Goal: Transaction & Acquisition: Purchase product/service

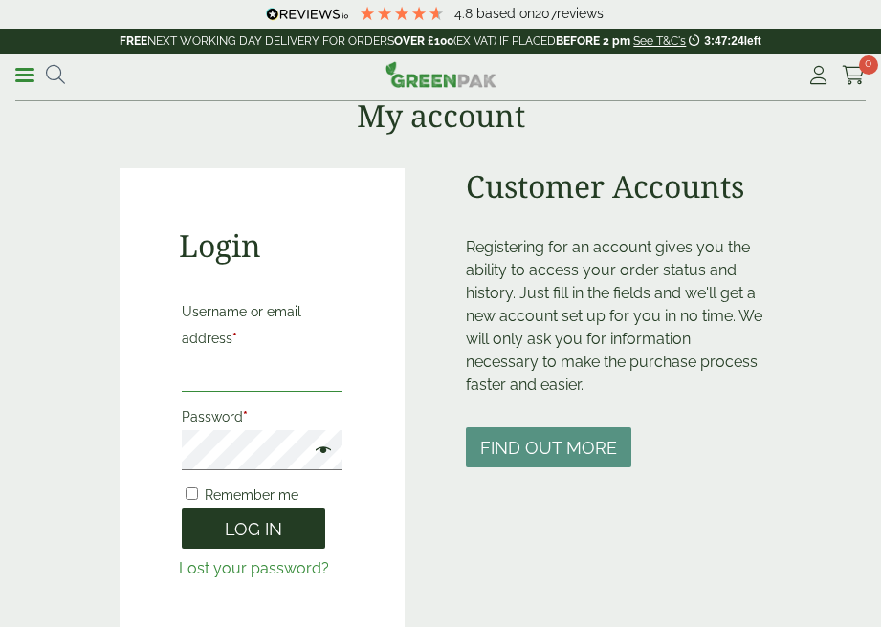
type input "**********"
click at [255, 514] on button "Log in" at bounding box center [253, 529] width 143 height 41
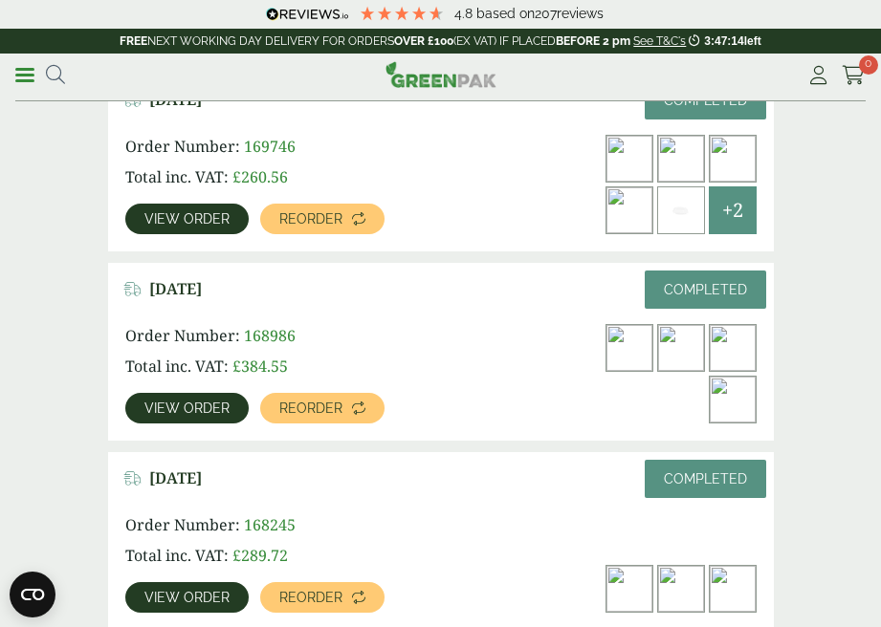
scroll to position [617, 0]
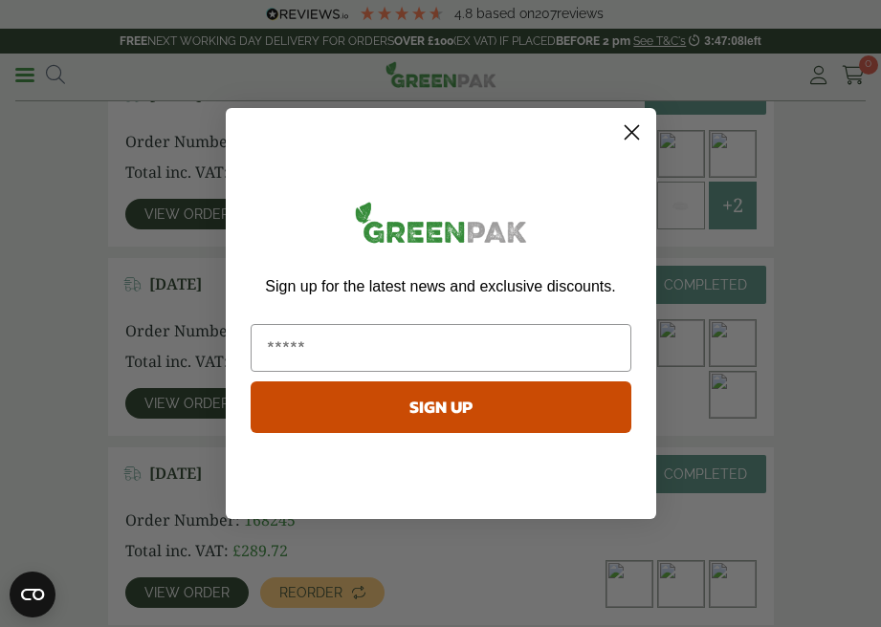
click at [627, 135] on icon "Close dialog" at bounding box center [630, 132] width 13 height 13
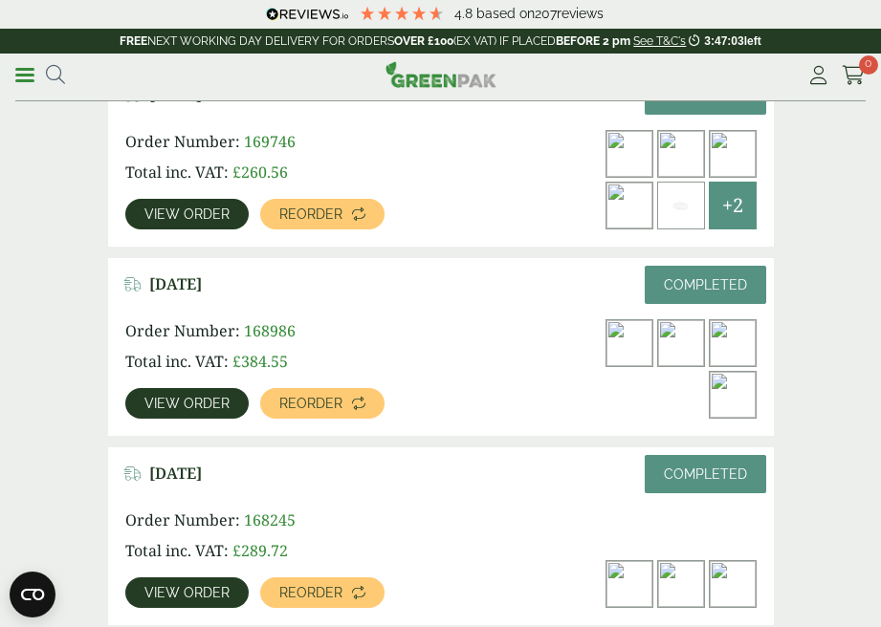
click at [198, 407] on span "View order" at bounding box center [186, 403] width 85 height 13
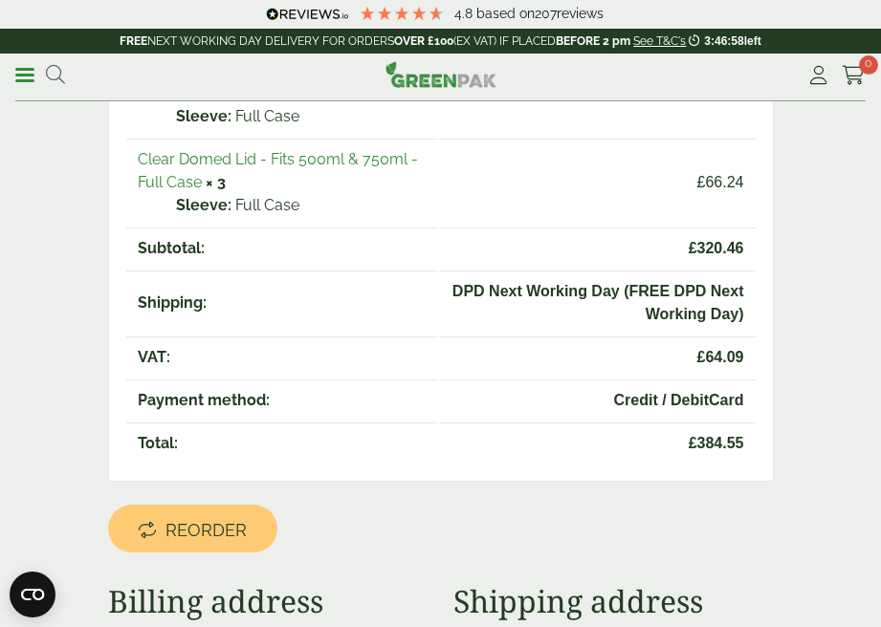
scroll to position [449, 0]
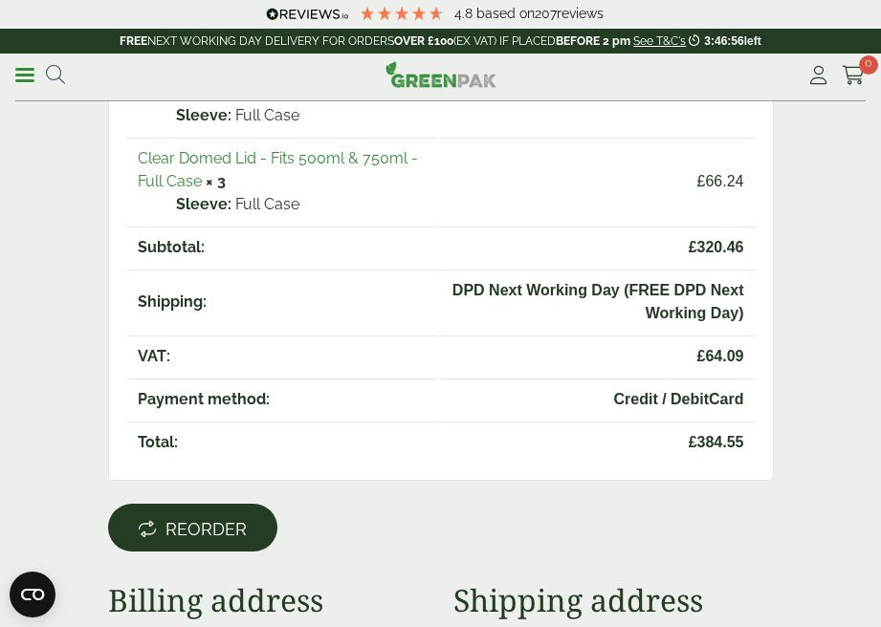
click at [206, 539] on link "Reorder" at bounding box center [192, 528] width 169 height 48
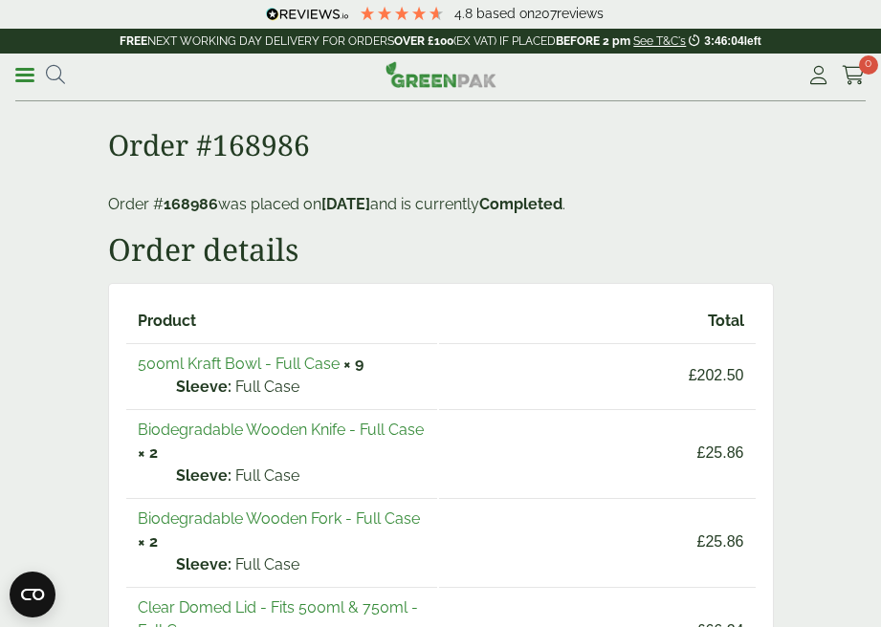
click at [220, 364] on link "500ml Kraft Bowl - Full Case" at bounding box center [239, 364] width 202 height 18
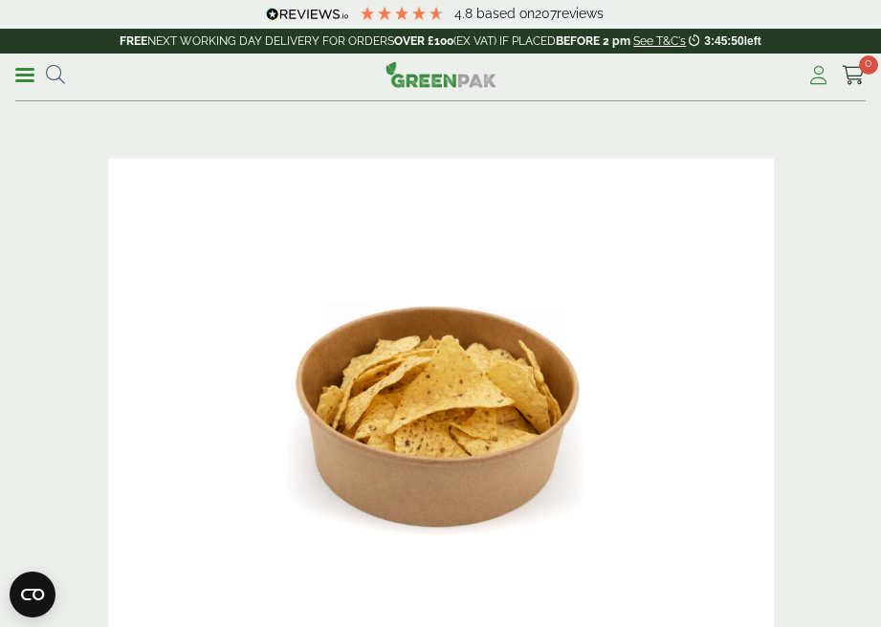
click at [816, 76] on icon at bounding box center [818, 75] width 24 height 19
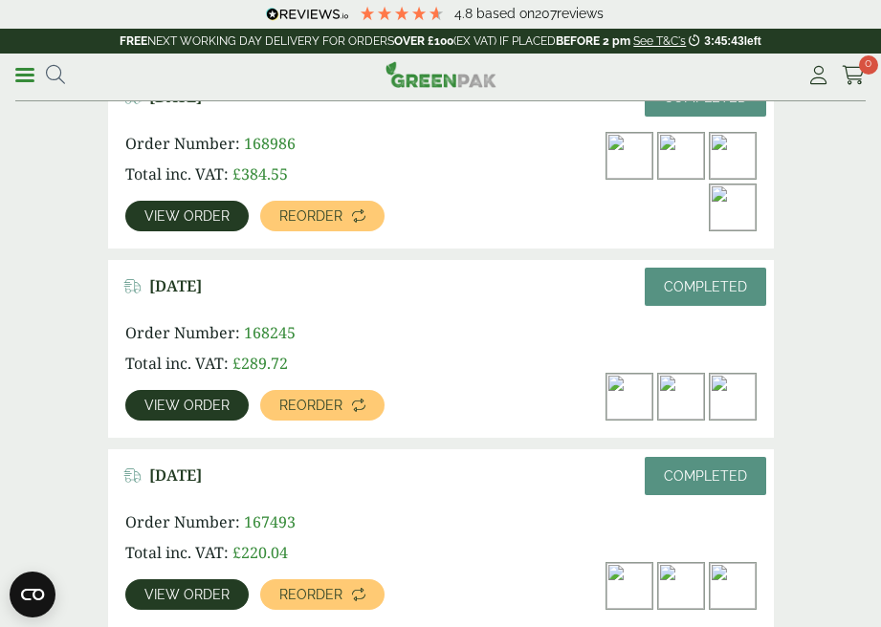
scroll to position [752, 0]
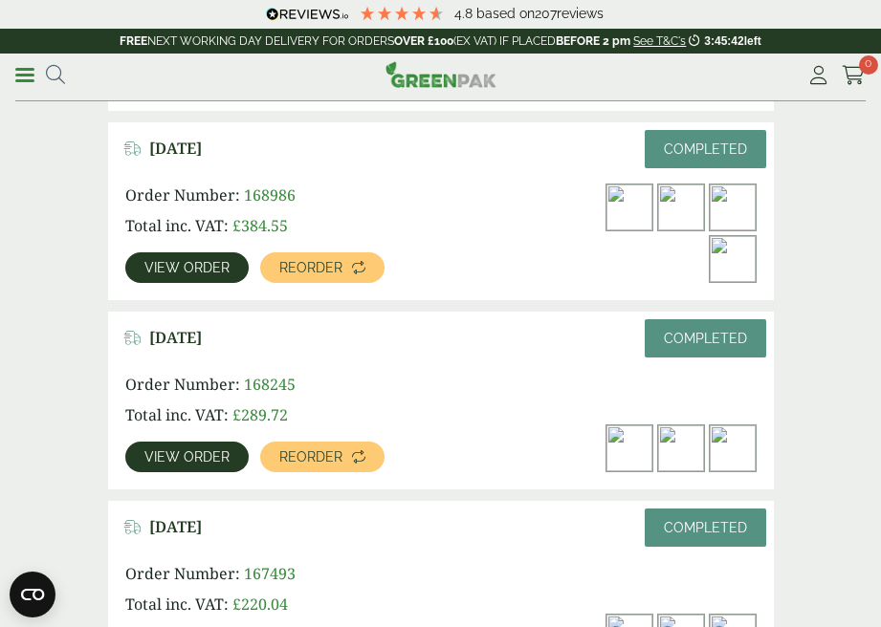
click at [209, 269] on span "View order" at bounding box center [186, 267] width 85 height 13
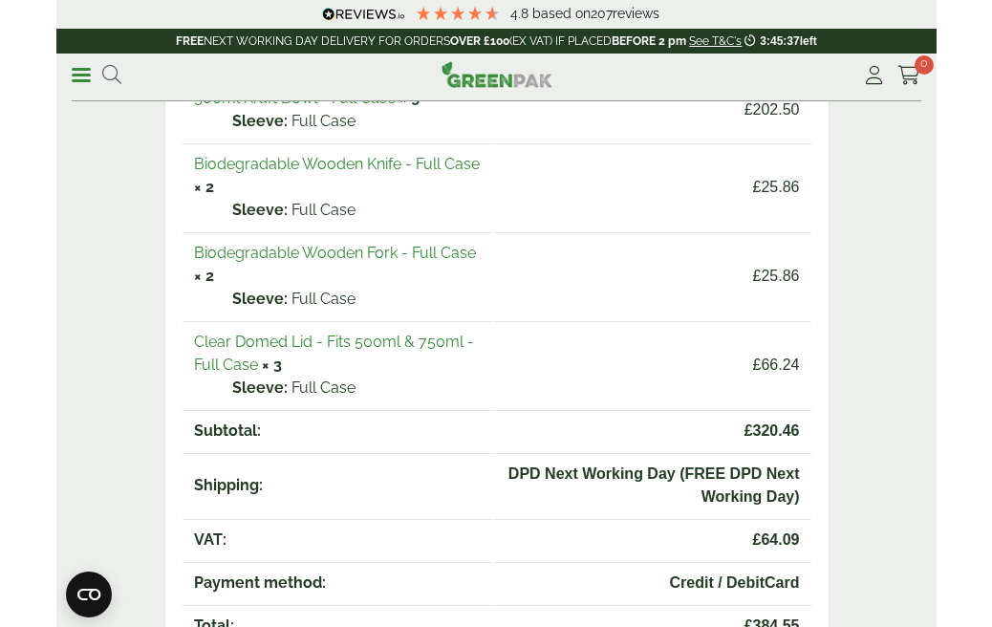
scroll to position [259, 0]
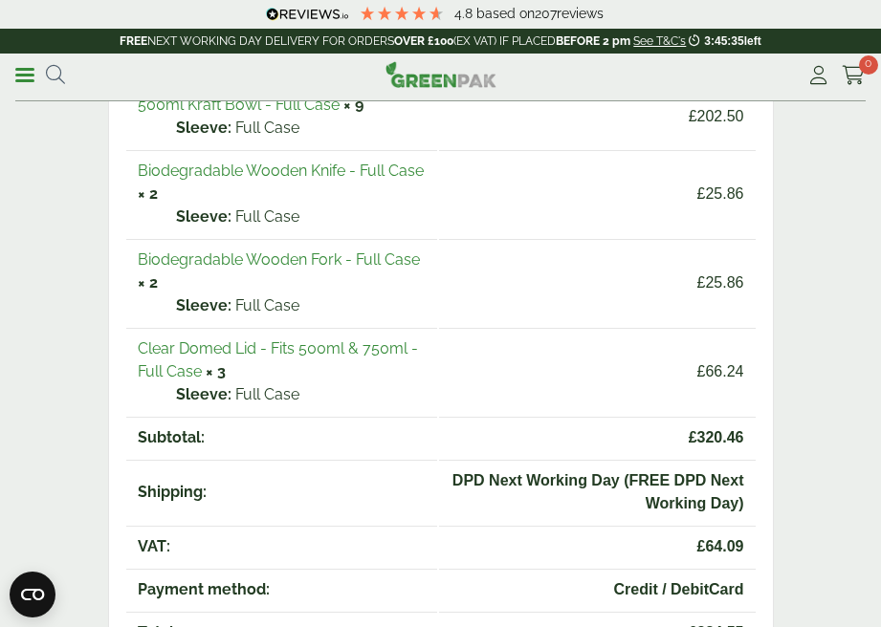
click at [310, 349] on link "Clear Domed Lid - Fits 500ml & 750ml - Full Case" at bounding box center [278, 359] width 280 height 41
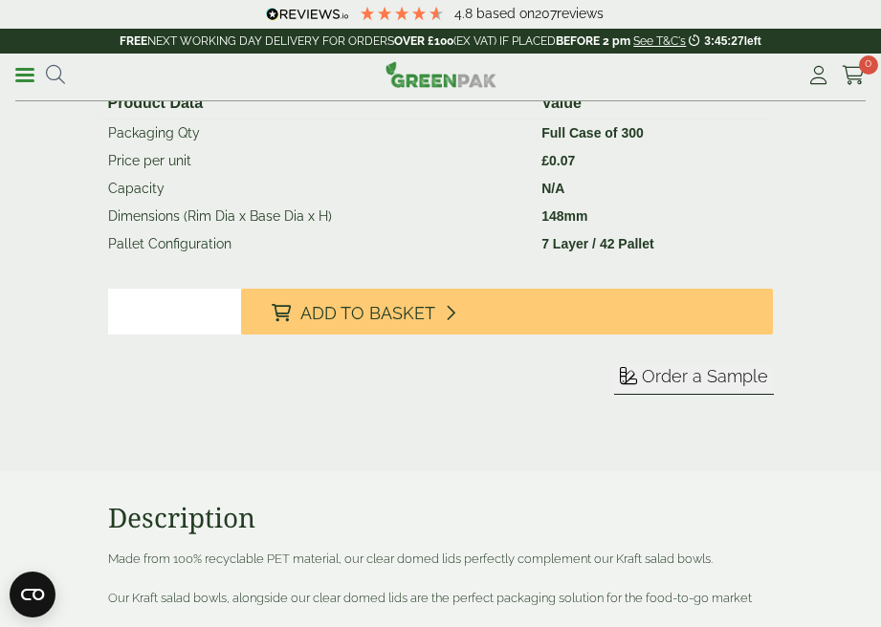
click at [131, 310] on input "*" at bounding box center [174, 312] width 133 height 46
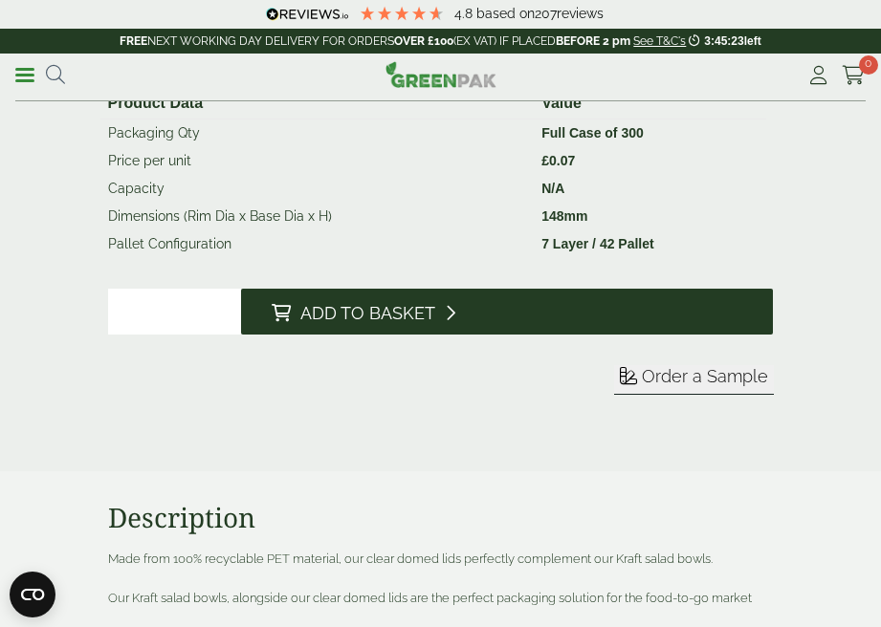
type input "*"
click at [373, 322] on span "Add to Basket" at bounding box center [367, 313] width 135 height 21
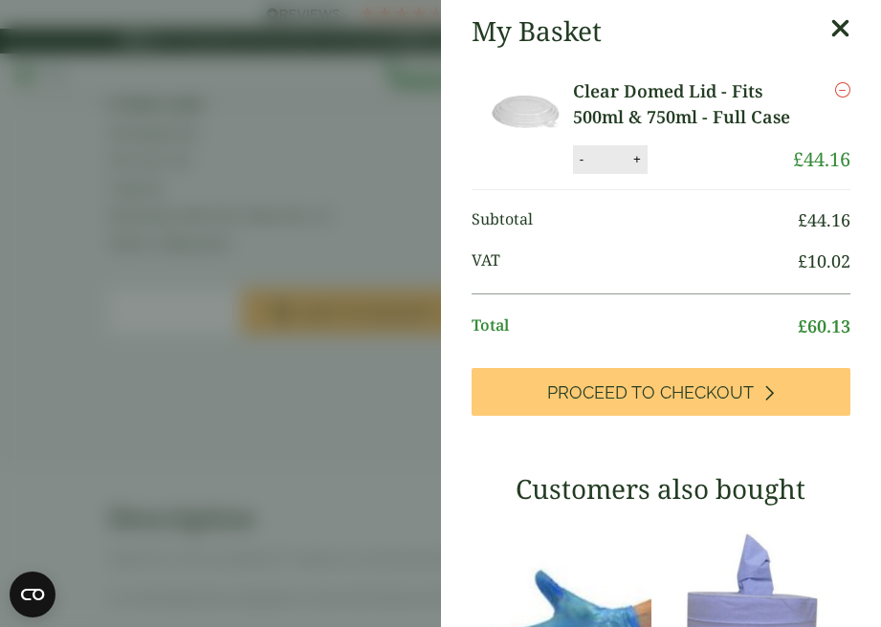
click at [838, 28] on icon at bounding box center [840, 28] width 20 height 27
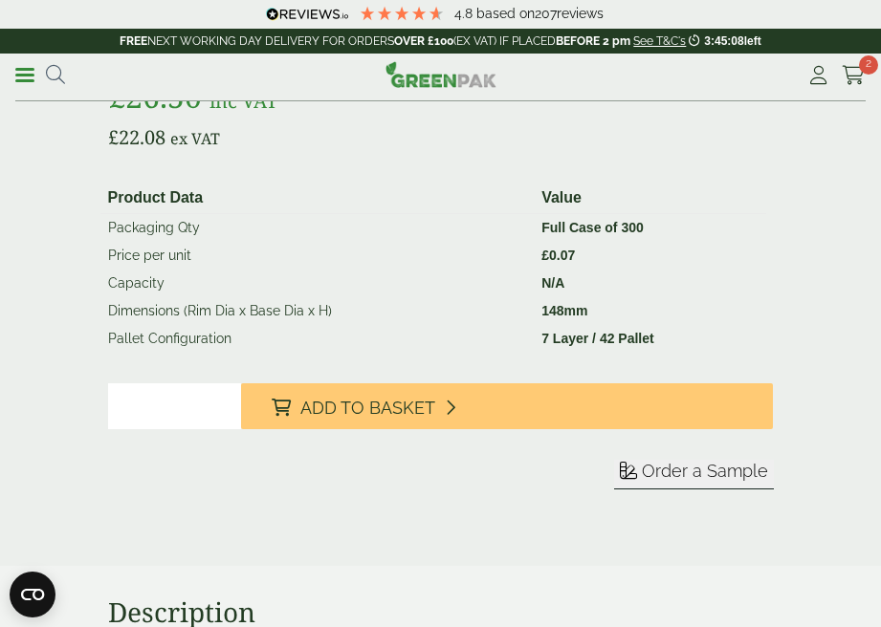
scroll to position [1219, 0]
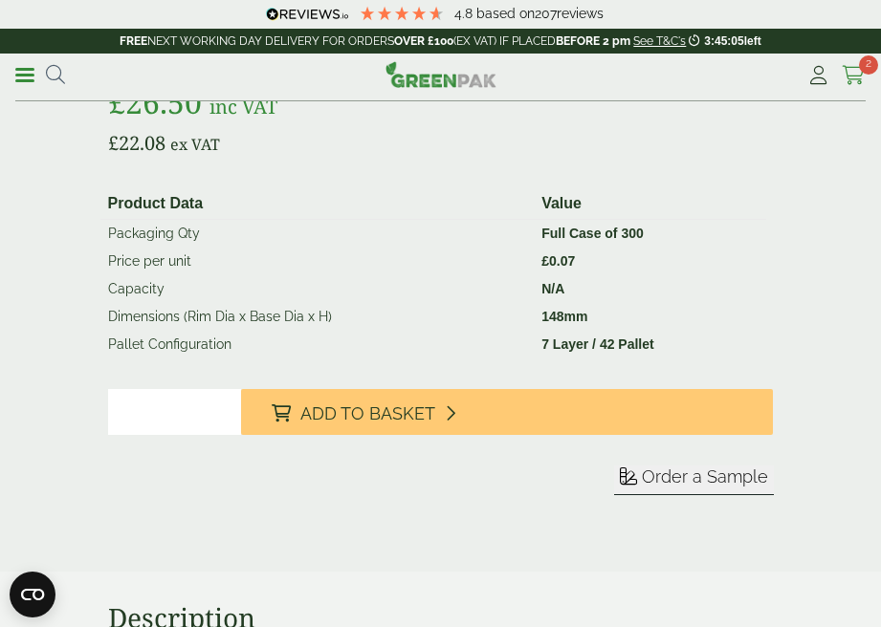
click at [857, 74] on icon at bounding box center [853, 75] width 24 height 19
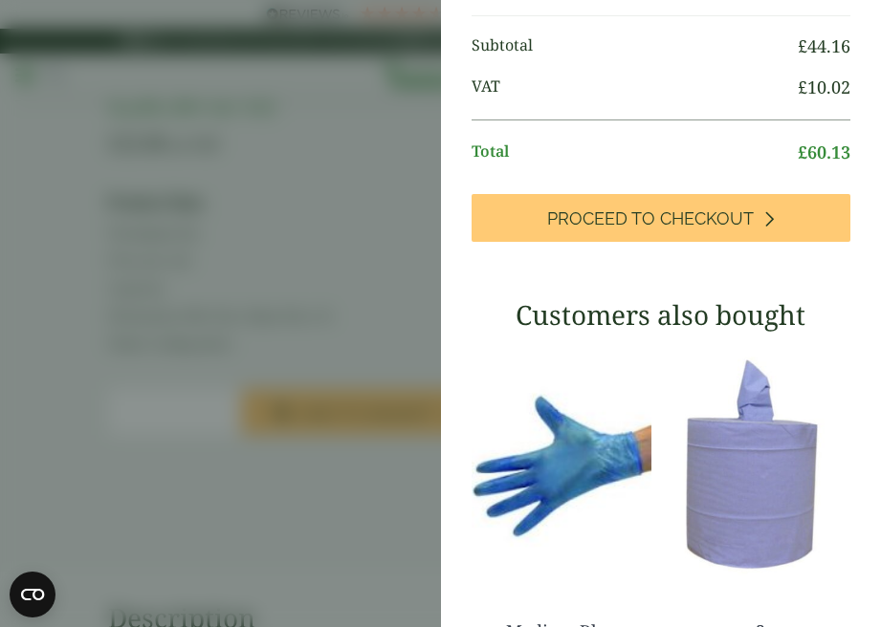
scroll to position [151, 0]
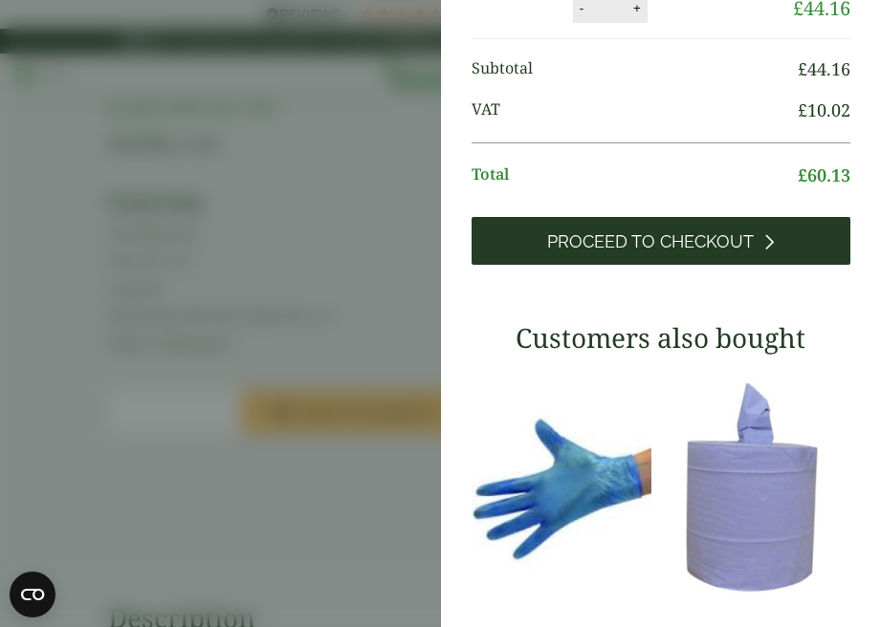
click at [611, 231] on span "Proceed to Checkout" at bounding box center [650, 241] width 207 height 21
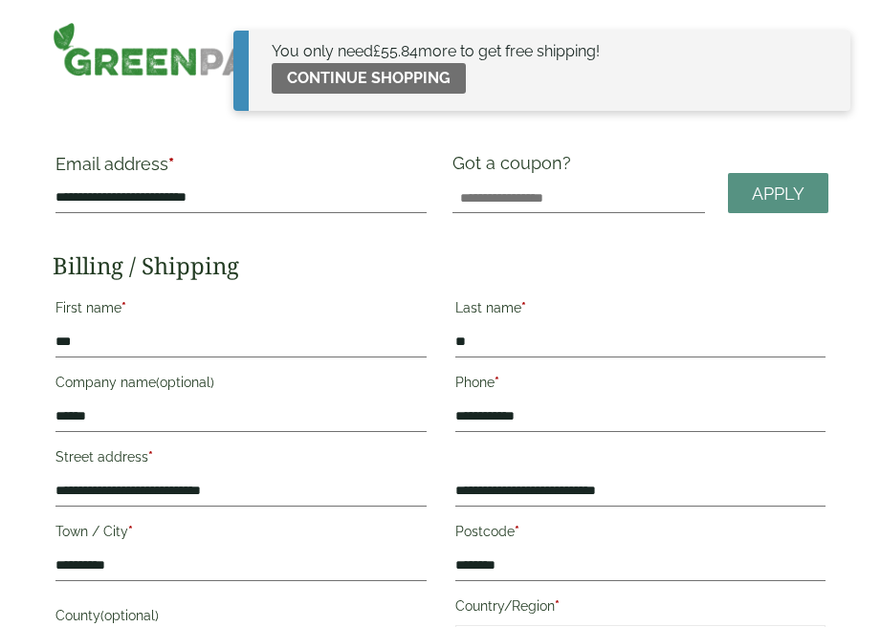
scroll to position [7, 0]
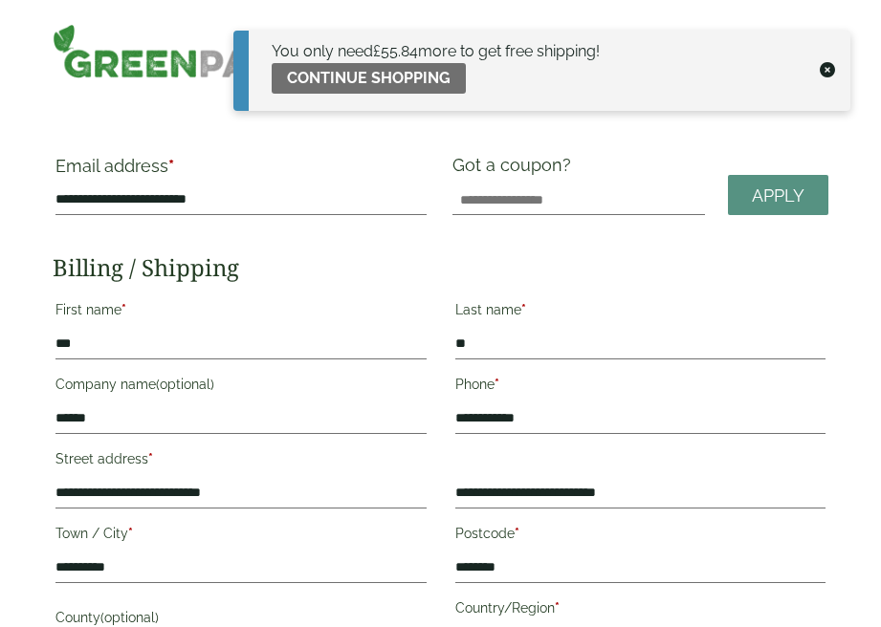
click at [829, 71] on icon at bounding box center [826, 69] width 15 height 15
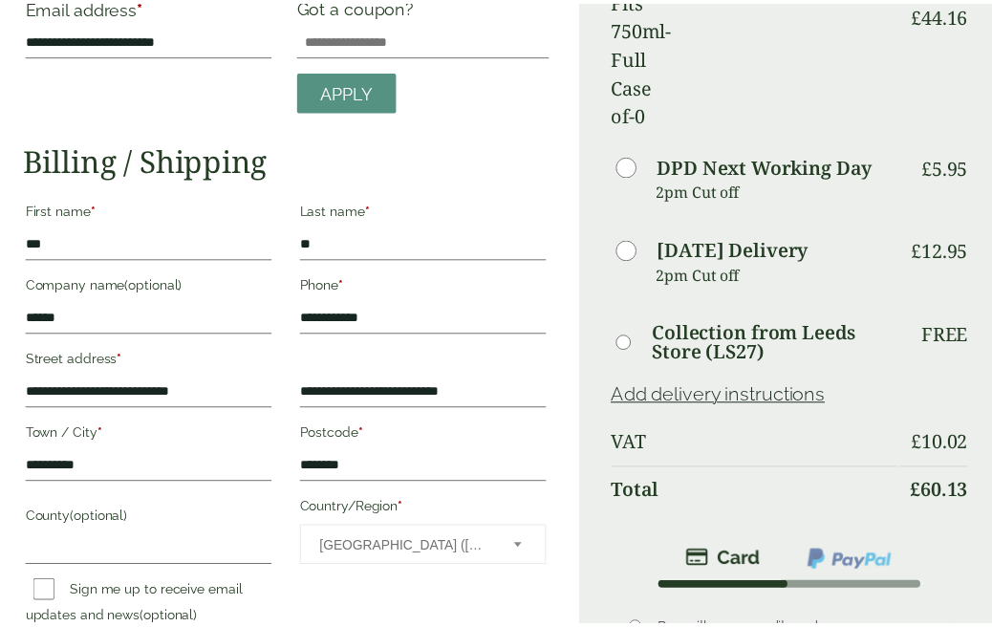
scroll to position [0, 0]
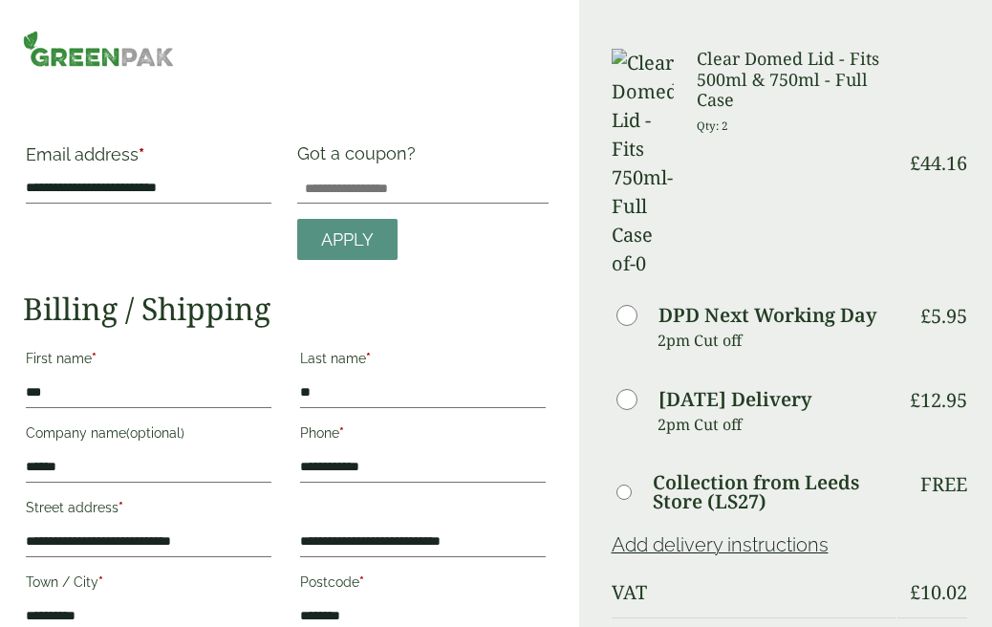
click at [131, 53] on img at bounding box center [98, 49] width 151 height 36
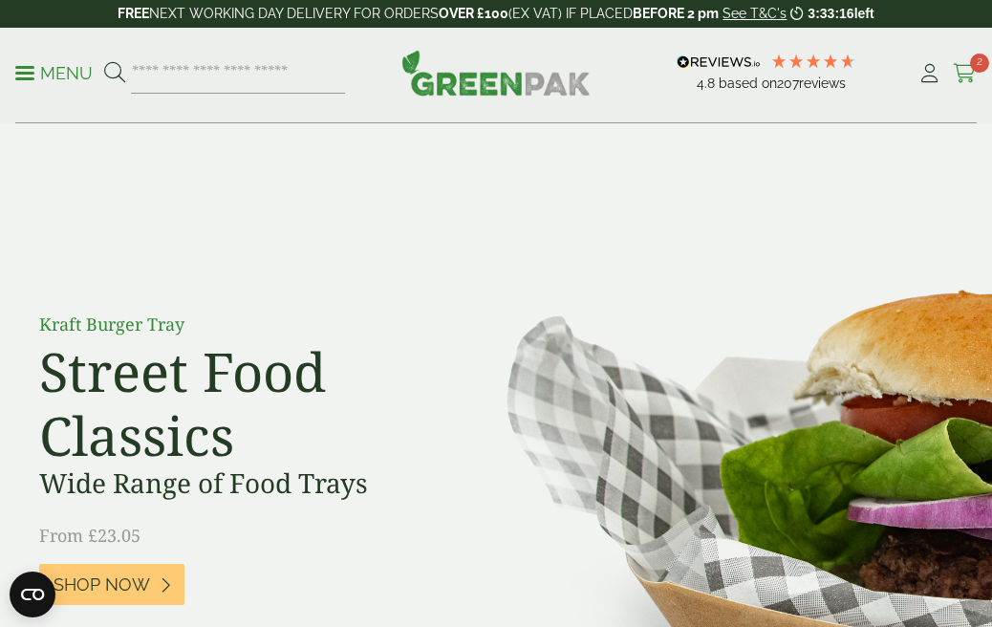
click at [961, 72] on icon at bounding box center [965, 73] width 24 height 19
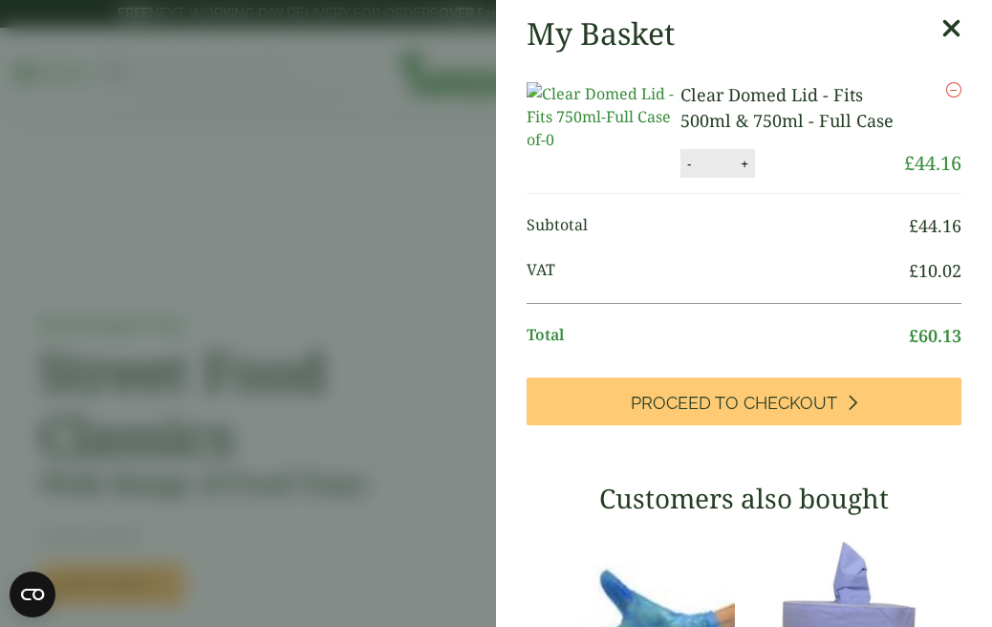
click at [735, 165] on button "+" at bounding box center [744, 164] width 19 height 16
type input "*"
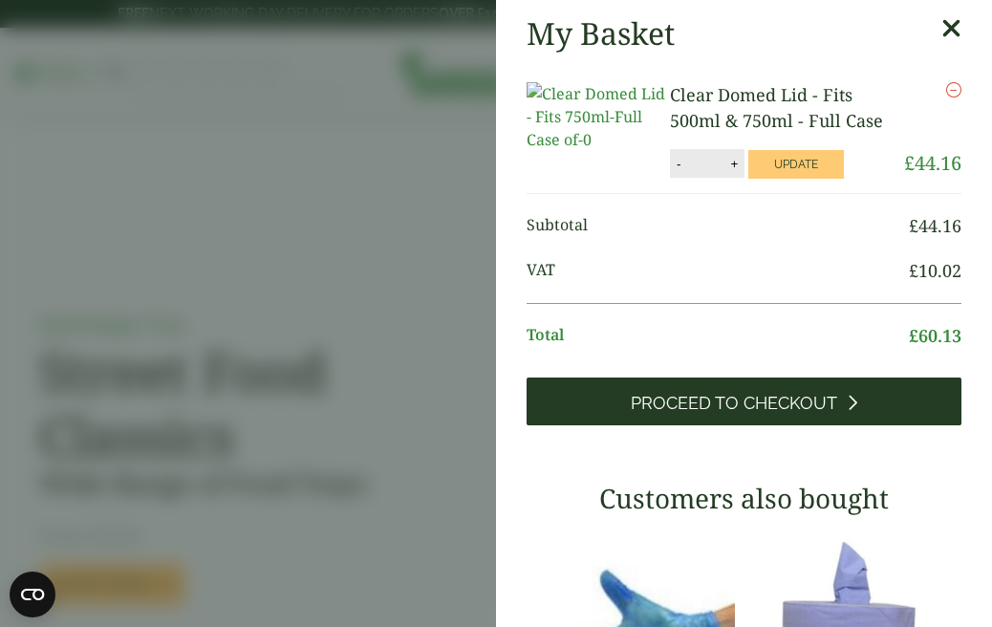
click at [740, 410] on span "Proceed to Checkout" at bounding box center [734, 403] width 207 height 21
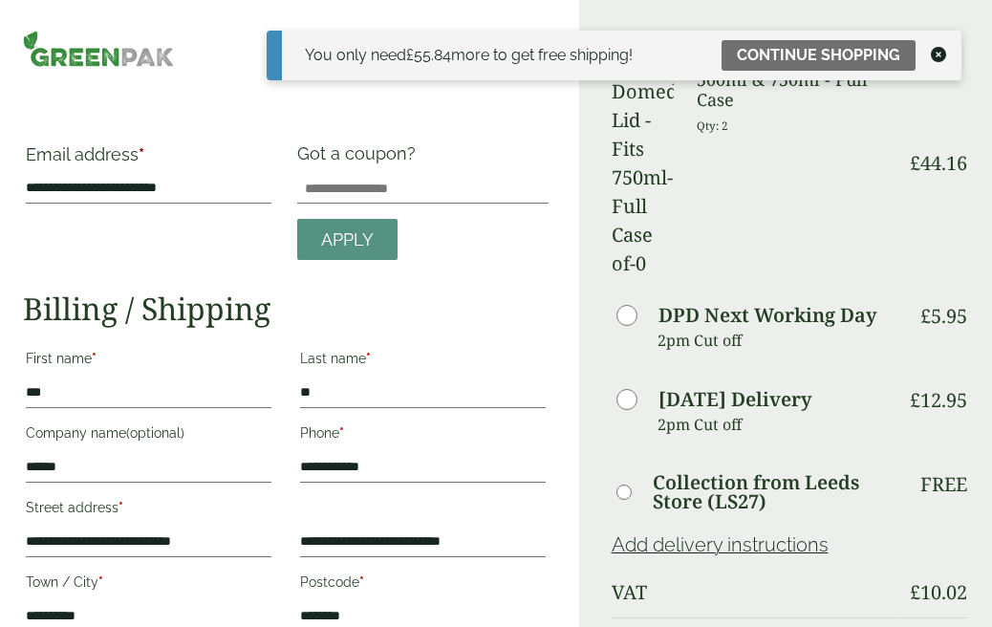
click at [78, 51] on img at bounding box center [98, 49] width 151 height 36
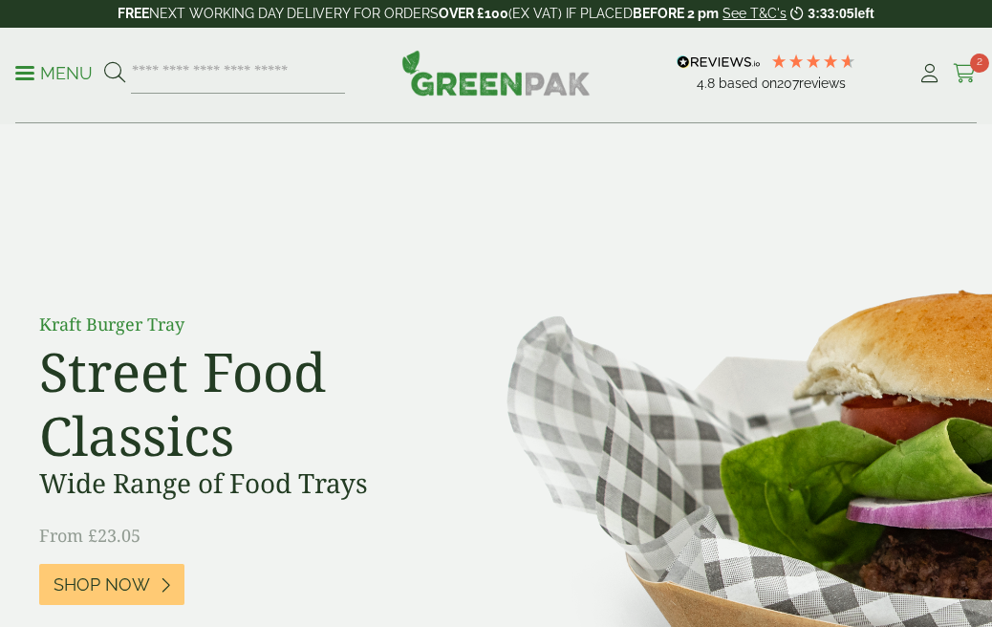
click at [964, 73] on icon at bounding box center [965, 73] width 24 height 19
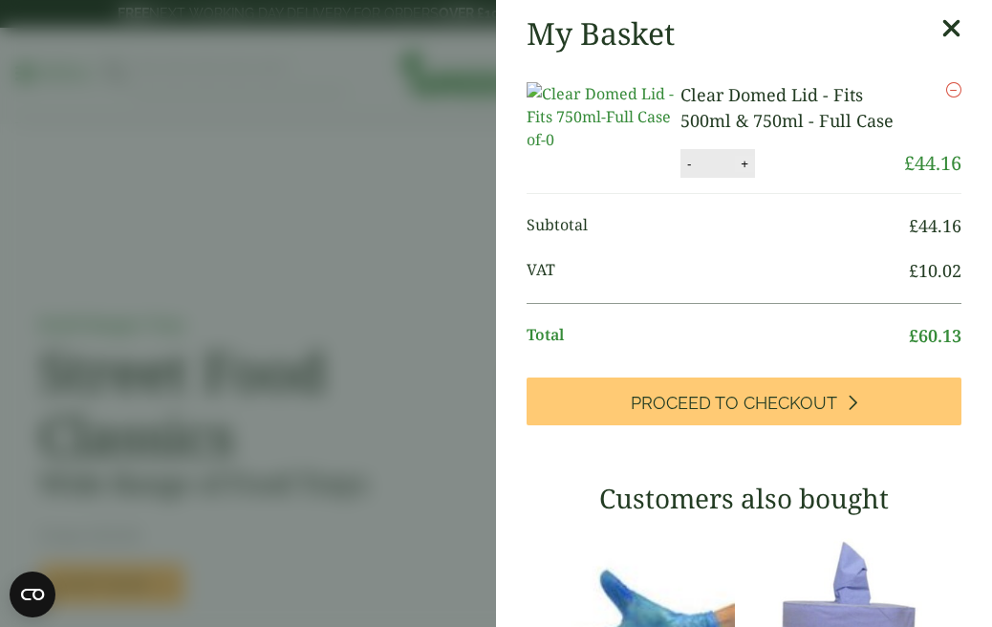
click at [735, 163] on button "+" at bounding box center [744, 164] width 19 height 16
type input "*"
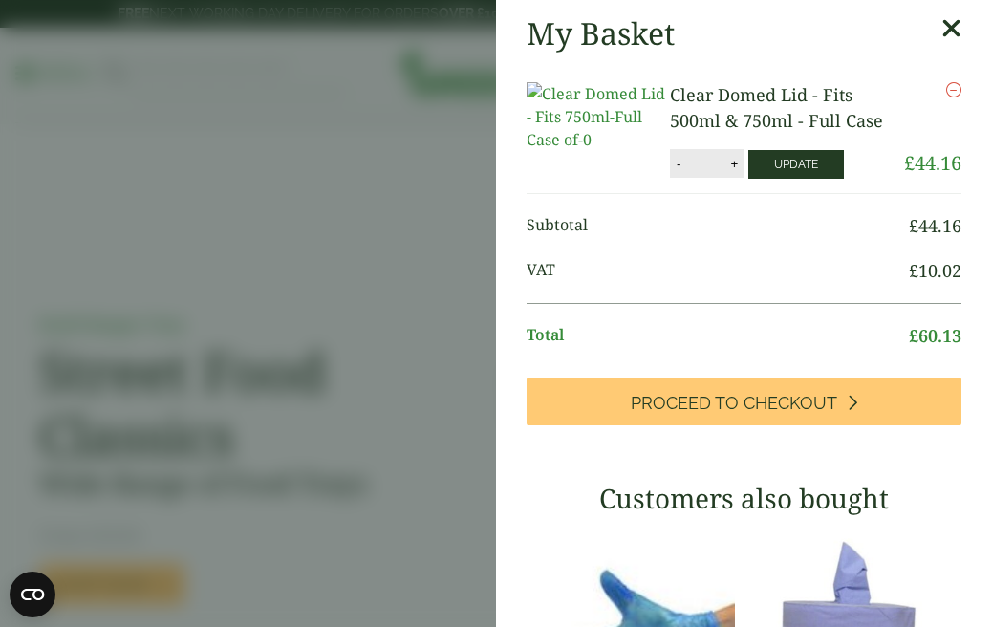
click at [751, 161] on button "Update" at bounding box center [797, 164] width 96 height 29
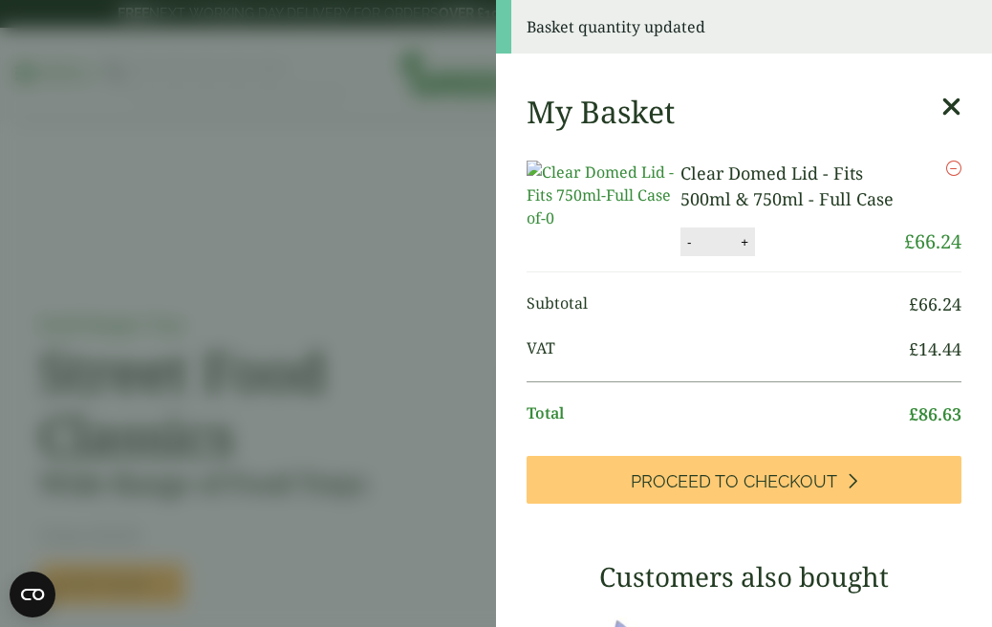
click at [953, 105] on icon at bounding box center [952, 107] width 20 height 27
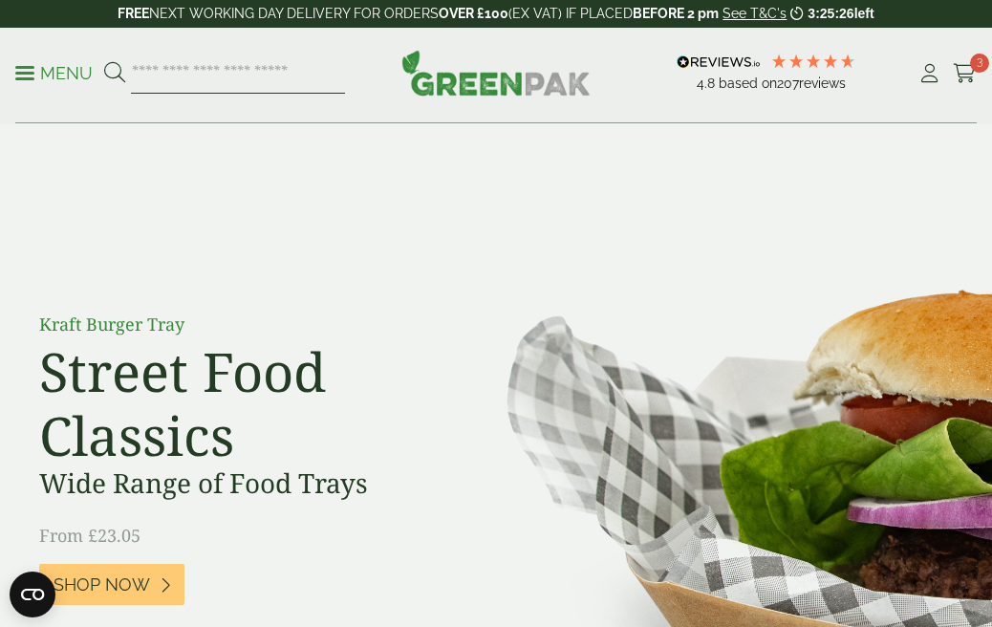
click at [223, 62] on input "search" at bounding box center [238, 74] width 214 height 40
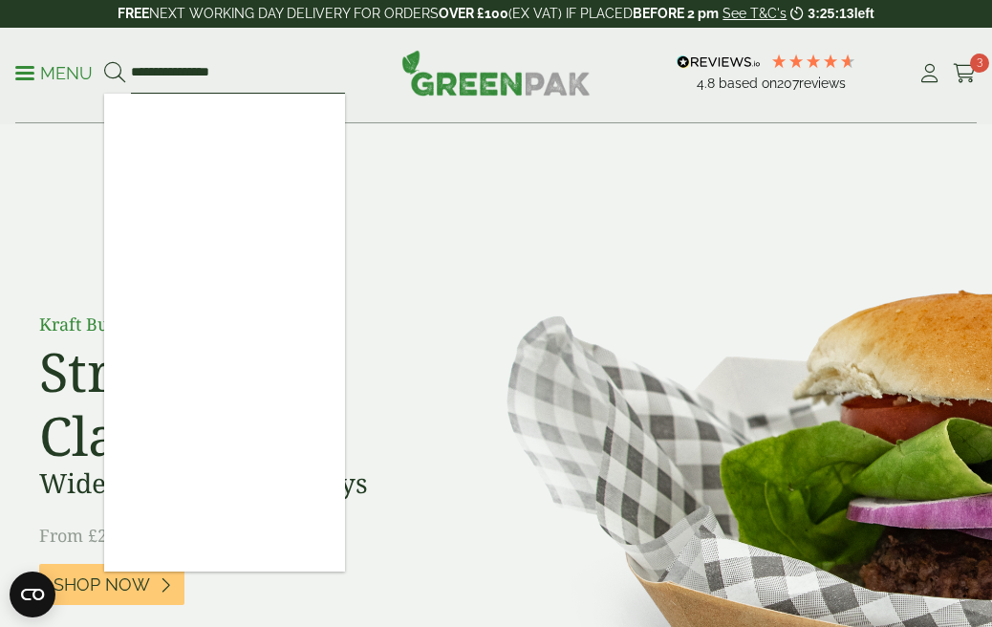
type input "**********"
click at [104, 61] on button at bounding box center [114, 73] width 21 height 25
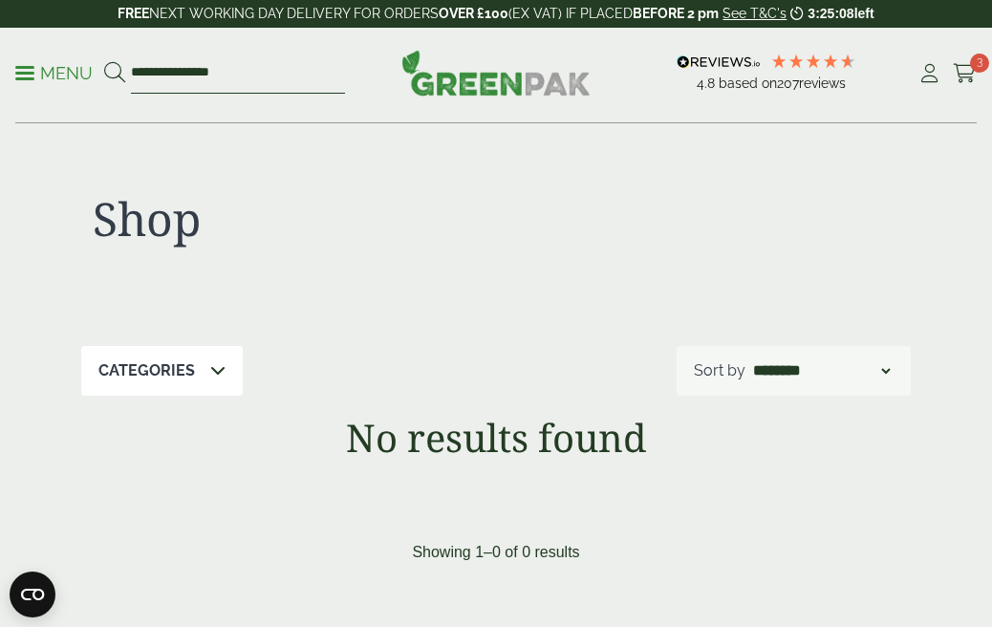
click at [145, 79] on input "**********" at bounding box center [238, 74] width 214 height 40
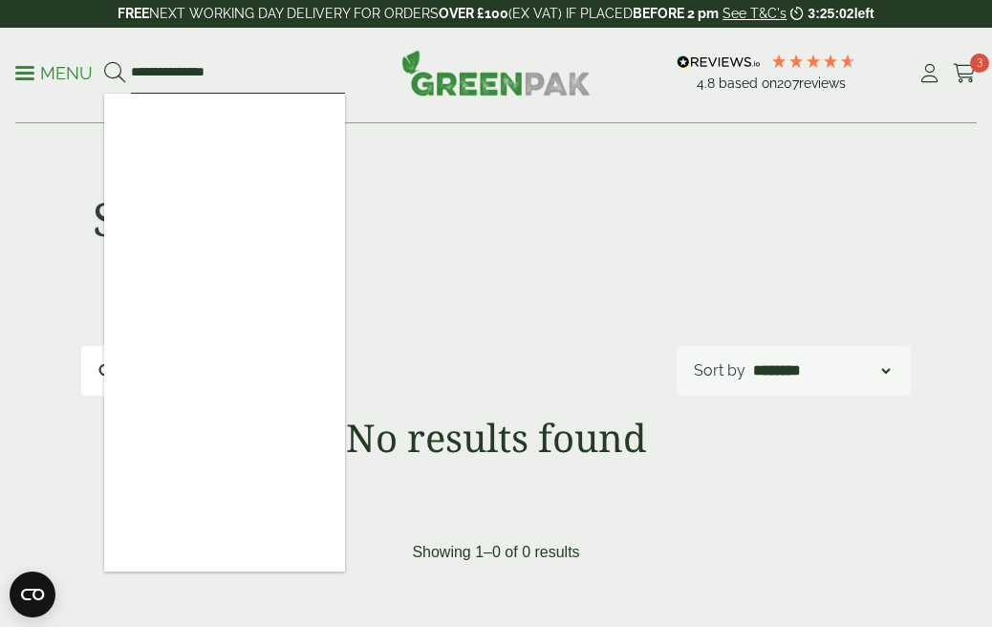
drag, startPoint x: 186, startPoint y: 76, endPoint x: 128, endPoint y: 75, distance: 58.3
click at [128, 75] on form "**********" at bounding box center [224, 74] width 241 height 40
drag, startPoint x: 209, startPoint y: 72, endPoint x: 114, endPoint y: 69, distance: 95.7
click at [114, 69] on form "**********" at bounding box center [224, 74] width 241 height 40
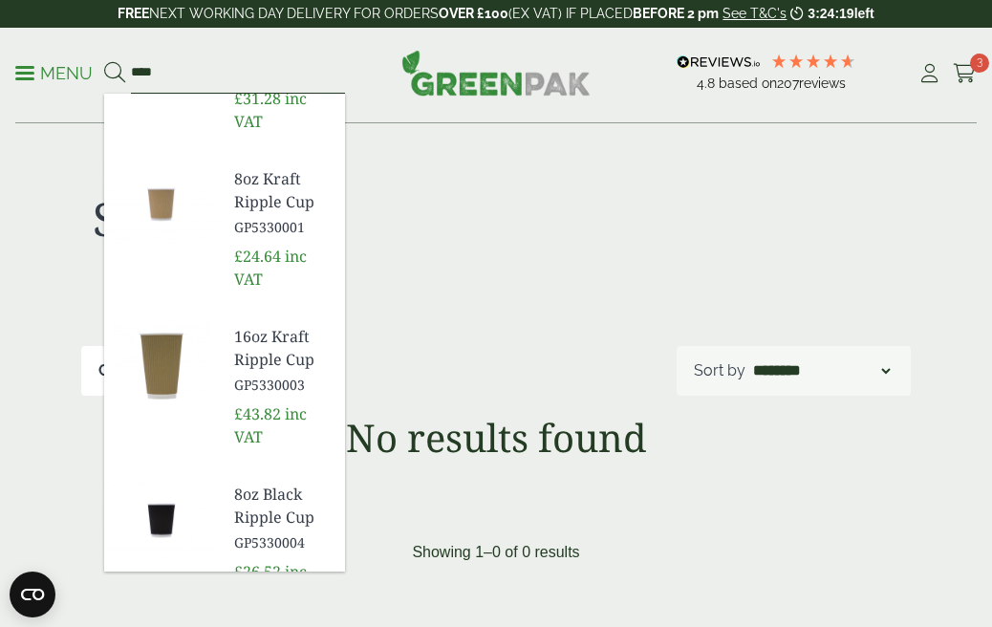
scroll to position [618, 0]
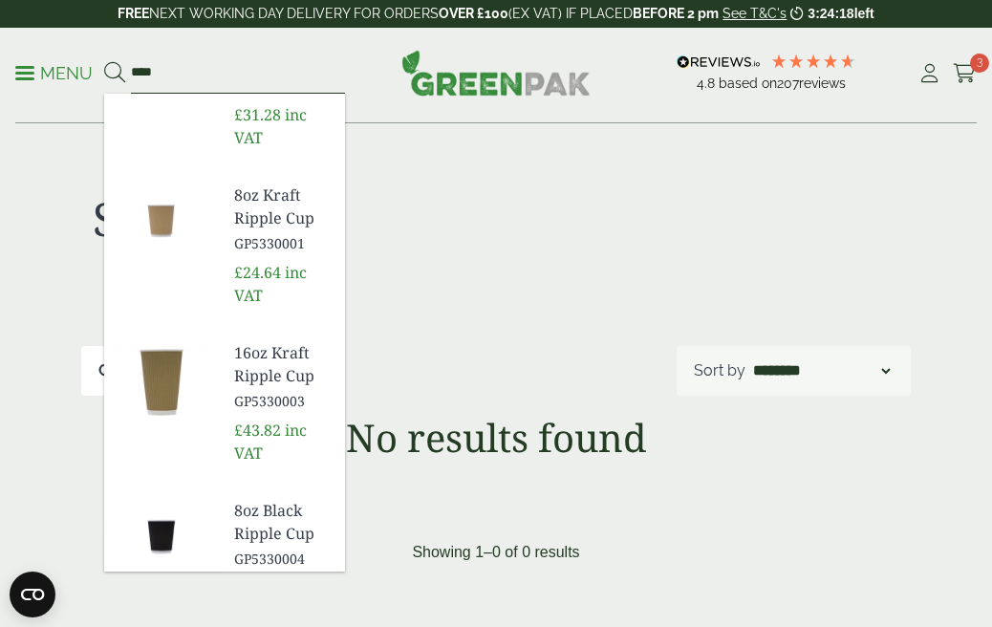
type input "****"
click at [260, 213] on span "8oz Kraft Ripple Cup" at bounding box center [282, 207] width 96 height 46
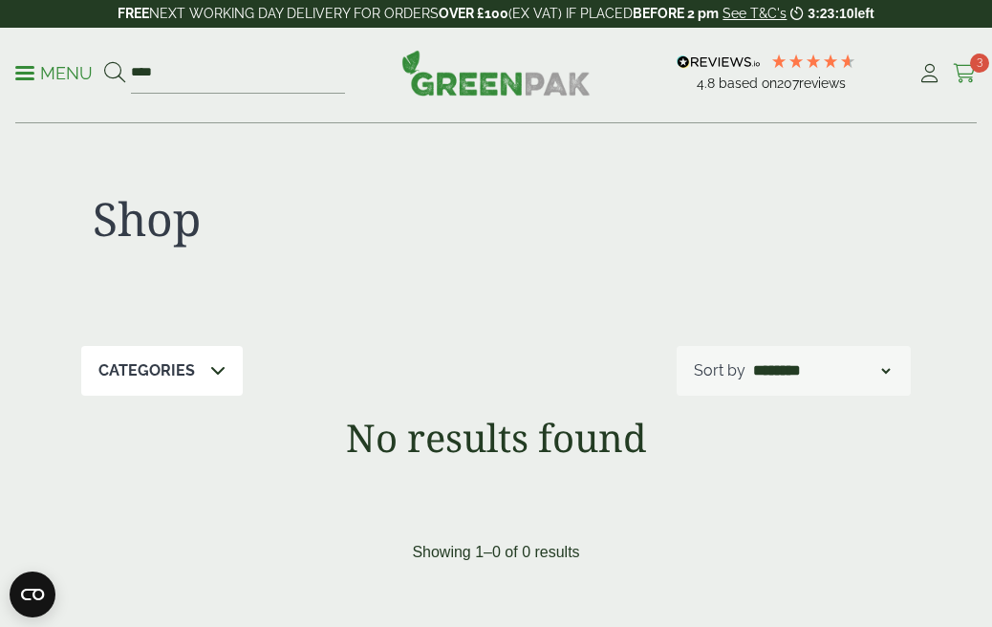
click at [964, 66] on icon at bounding box center [965, 73] width 24 height 19
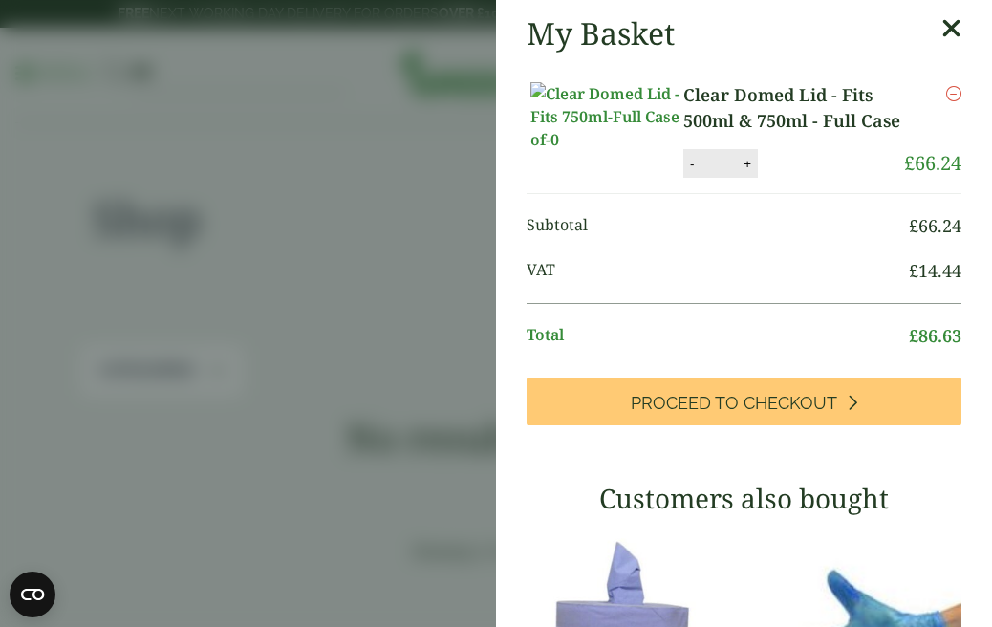
click at [954, 33] on icon at bounding box center [952, 28] width 20 height 27
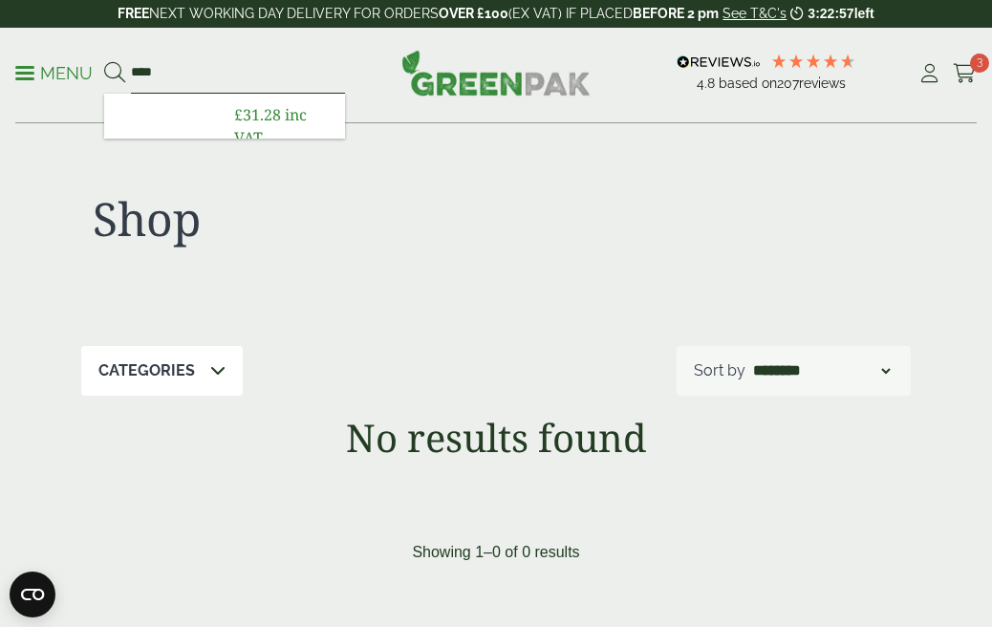
click at [184, 73] on input "****" at bounding box center [238, 74] width 214 height 40
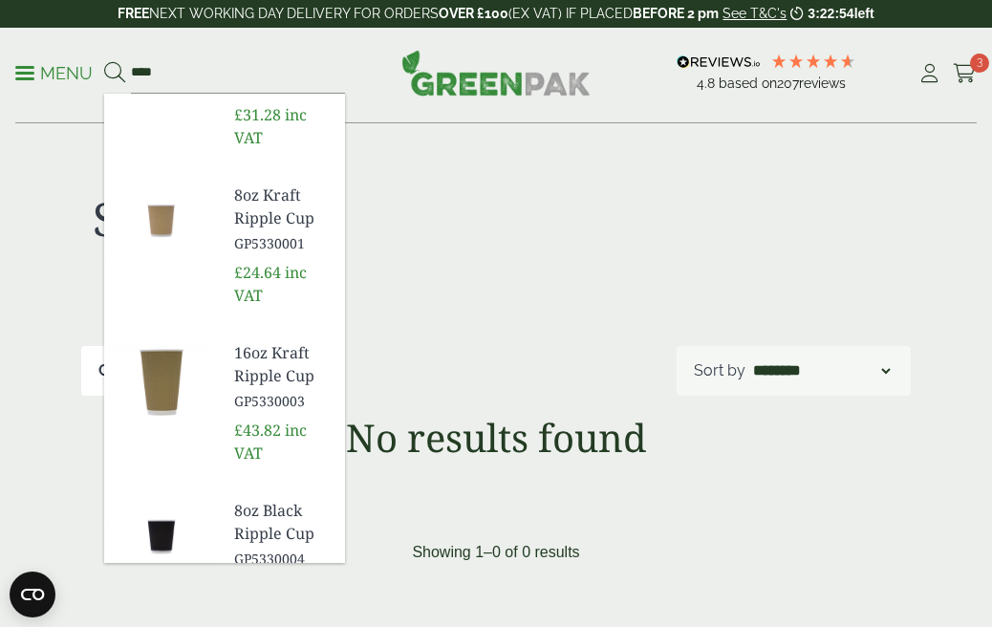
click at [261, 214] on span "8oz Kraft Ripple Cup" at bounding box center [282, 207] width 96 height 46
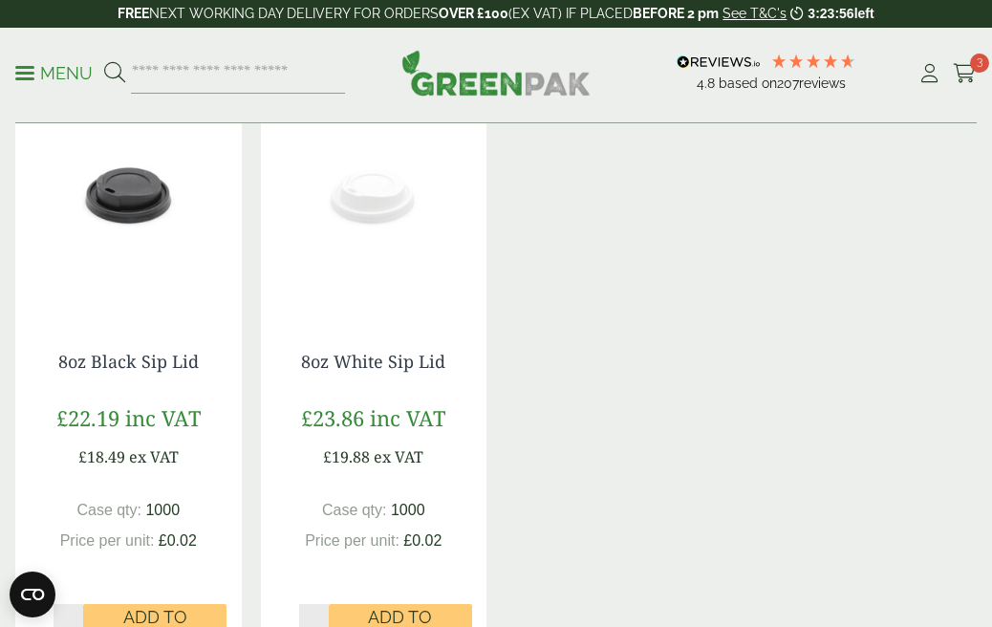
scroll to position [1613, 0]
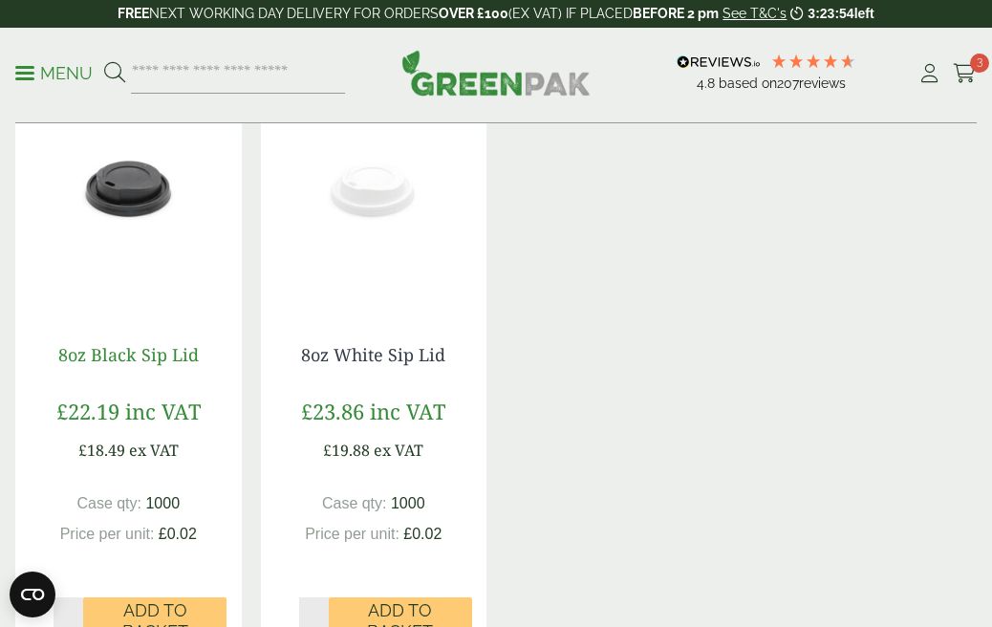
click at [139, 349] on link "8oz Black Sip Lid" at bounding box center [128, 354] width 141 height 23
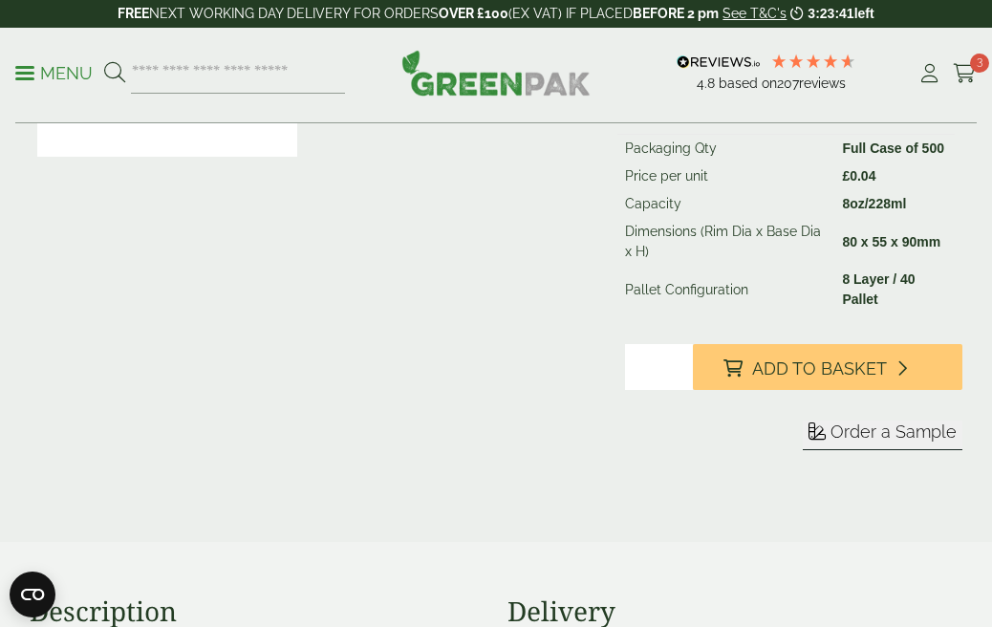
scroll to position [397, 0]
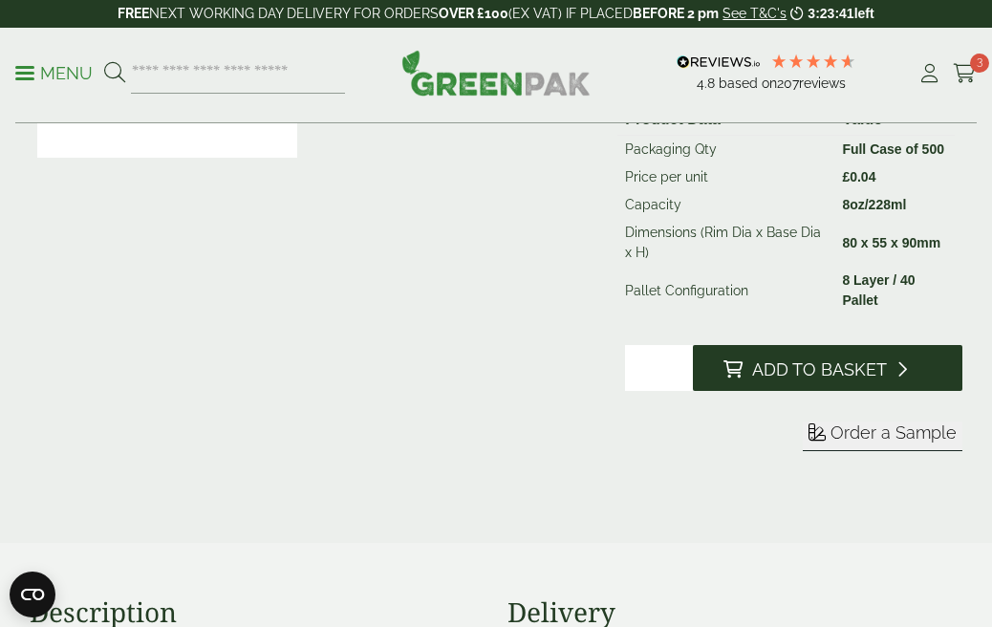
click at [765, 358] on button "Add to Basket" at bounding box center [828, 368] width 270 height 46
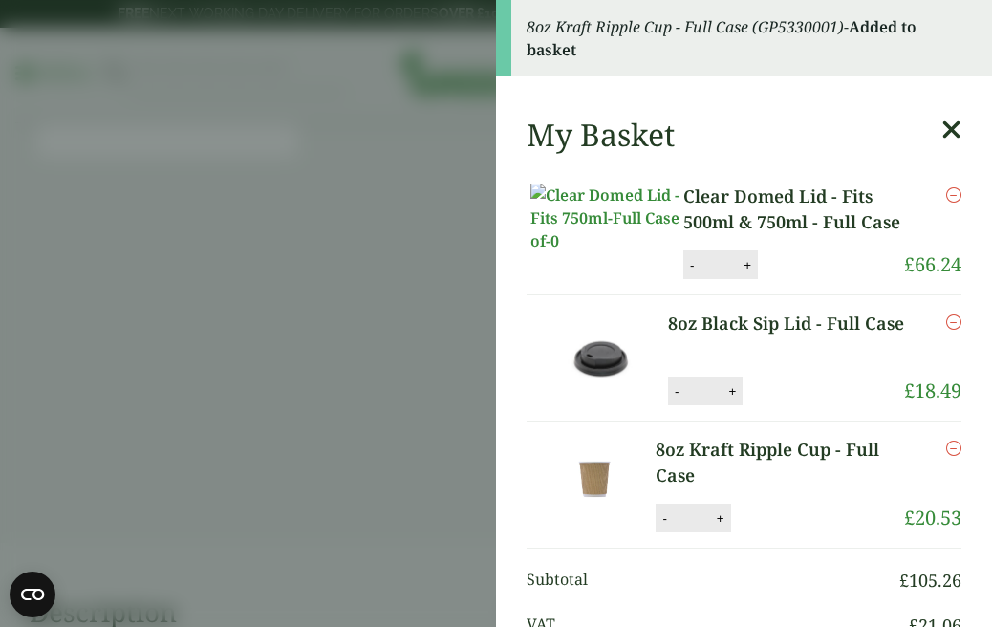
click at [420, 256] on aside "8oz Kraft Ripple Cup - Full Case (GP5330001) - Added to basket My Basket Clear …" at bounding box center [496, 313] width 992 height 627
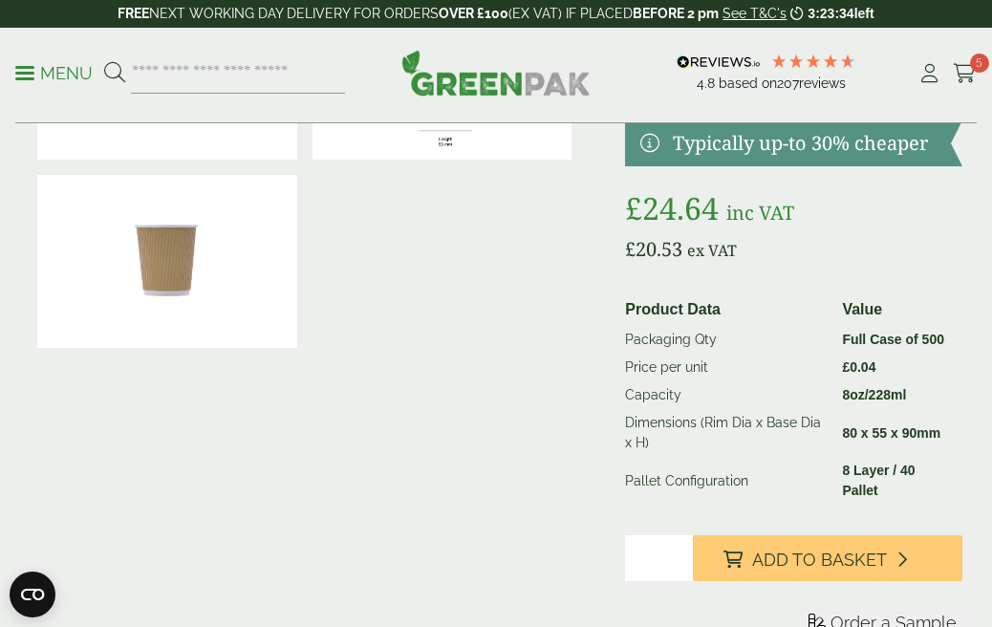
scroll to position [196, 0]
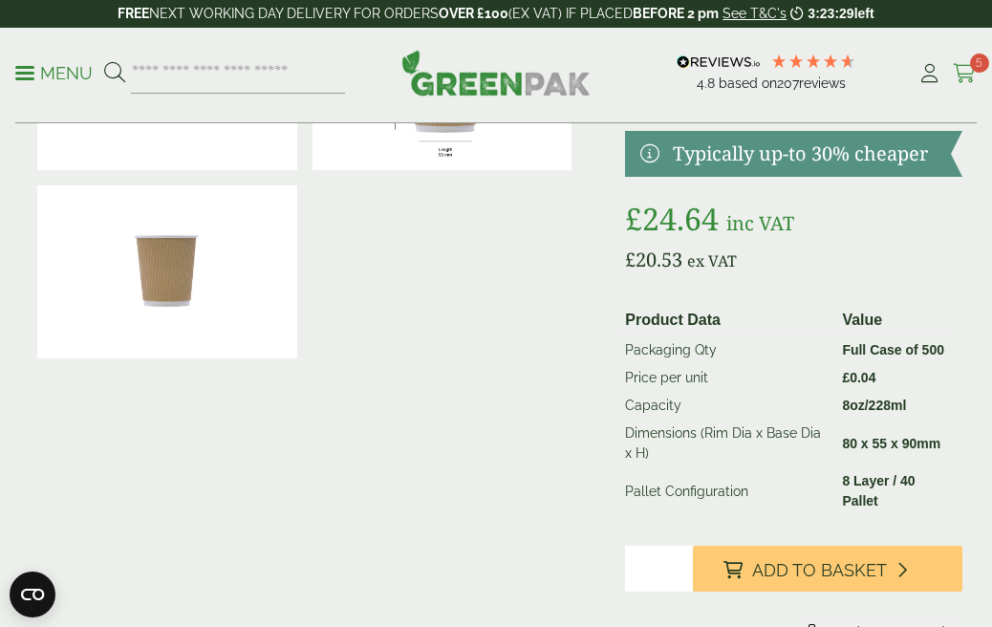
click at [960, 67] on icon at bounding box center [965, 73] width 24 height 19
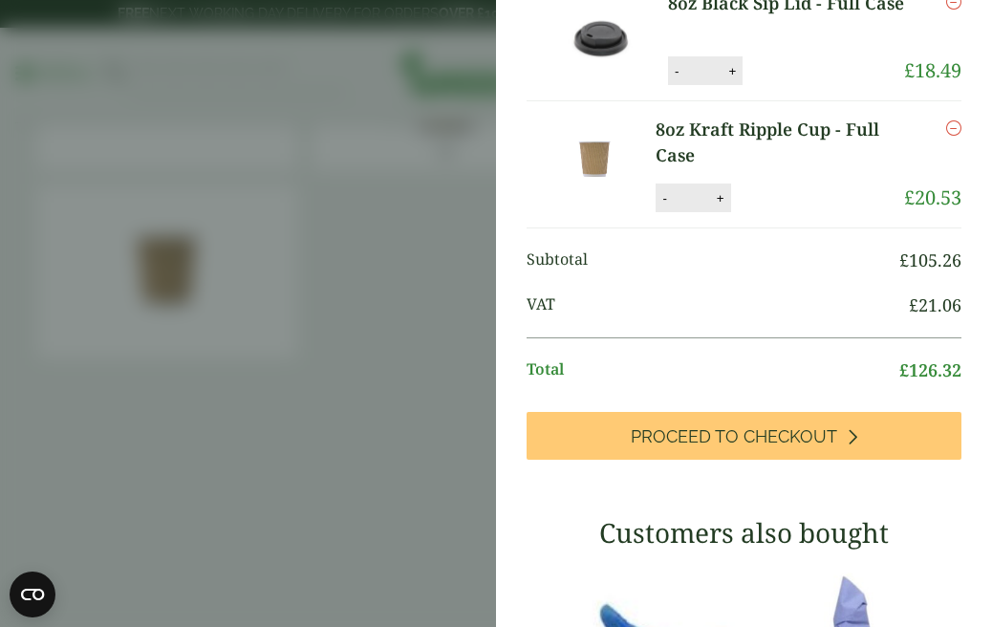
scroll to position [121, 0]
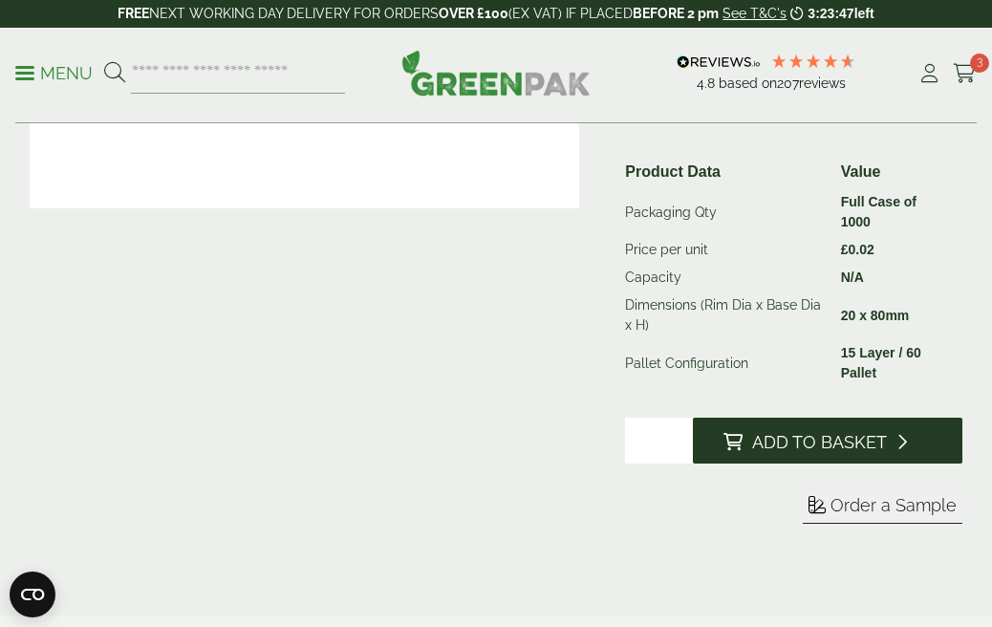
click at [794, 432] on span "Add to Basket" at bounding box center [819, 442] width 135 height 21
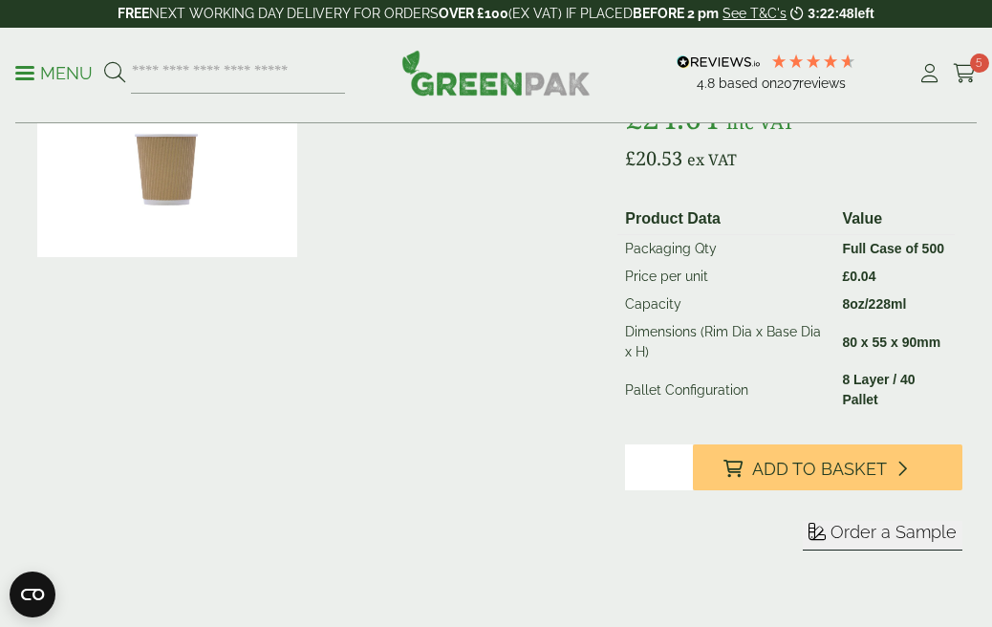
scroll to position [325, 0]
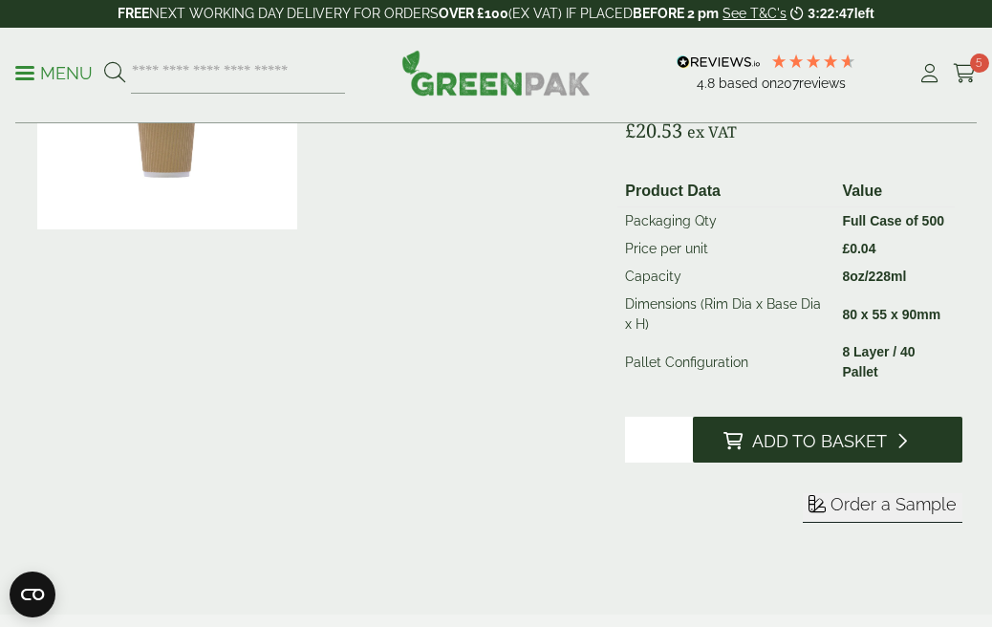
click at [794, 444] on span "Add to Basket" at bounding box center [819, 441] width 135 height 21
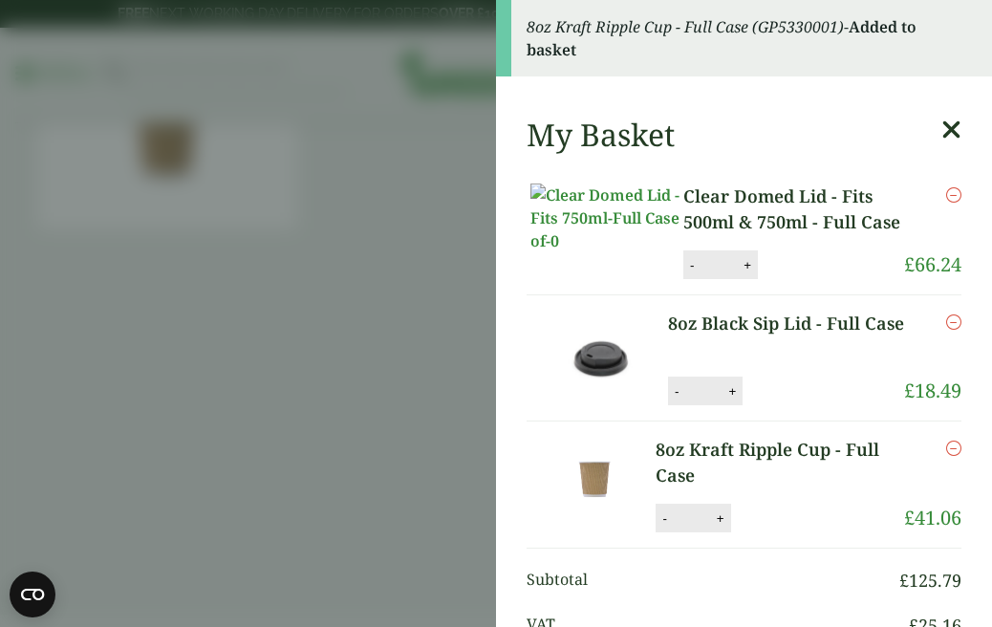
click at [379, 198] on aside "8oz Kraft Ripple Cup - Full Case (GP5330001) - Added to basket My Basket Clear …" at bounding box center [496, 313] width 992 height 627
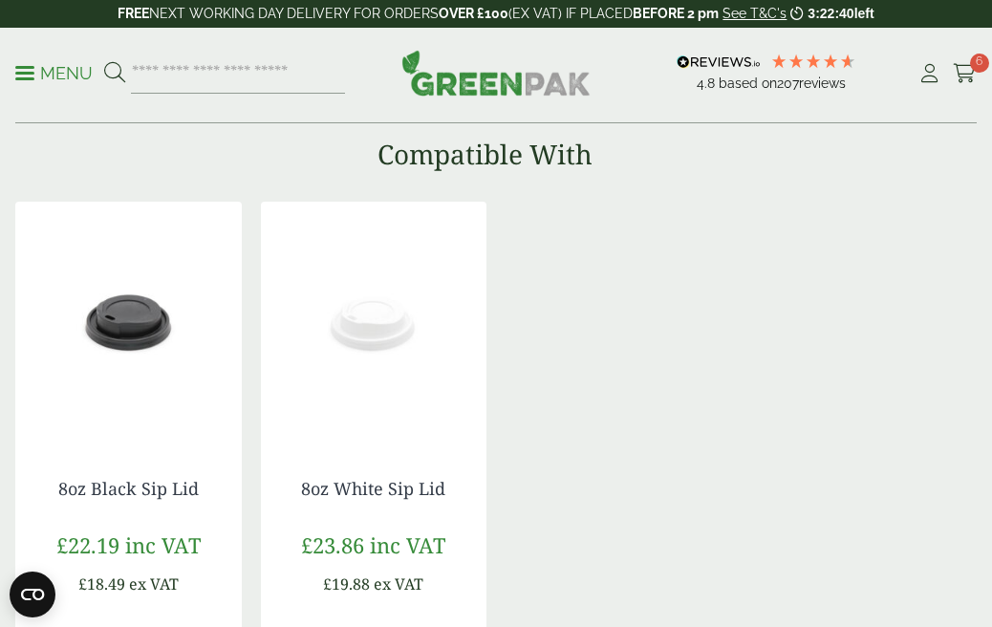
scroll to position [1480, 0]
click at [138, 490] on link "8oz Black Sip Lid" at bounding box center [128, 487] width 141 height 23
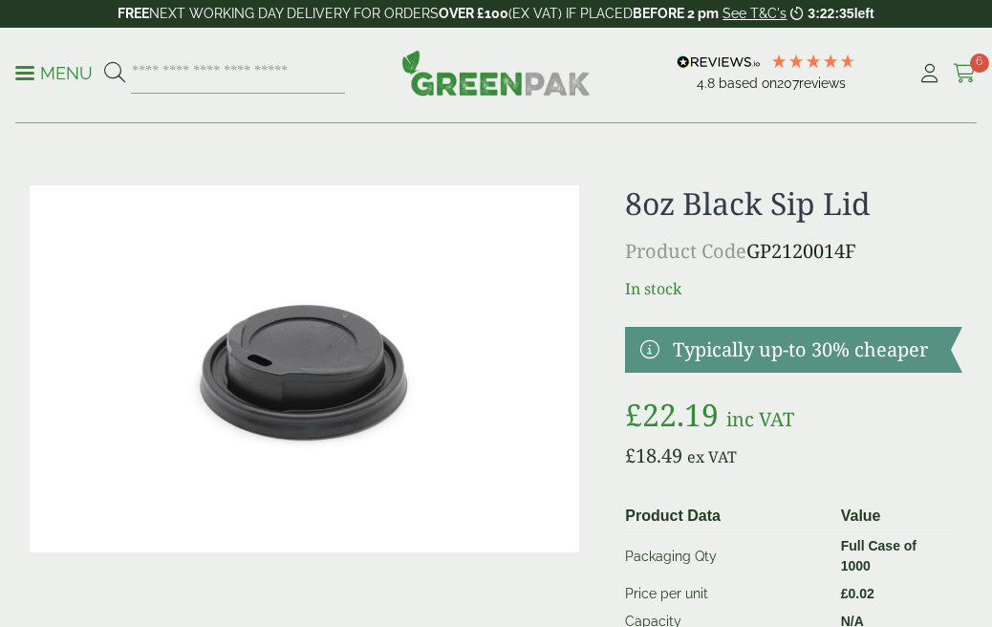
click at [968, 65] on icon at bounding box center [965, 73] width 24 height 19
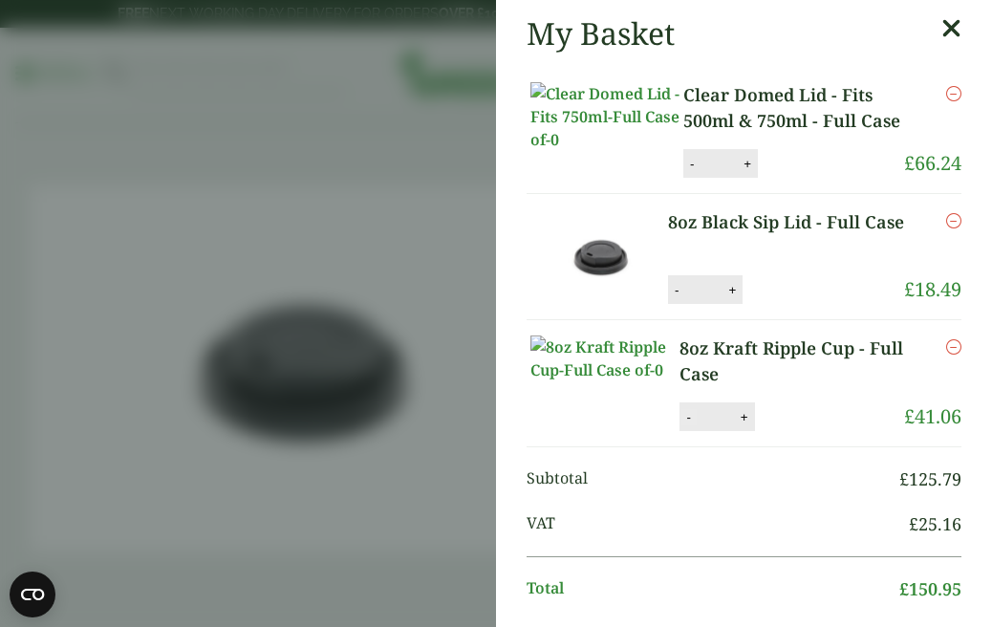
click at [681, 417] on button "-" at bounding box center [688, 417] width 15 height 16
type input "*"
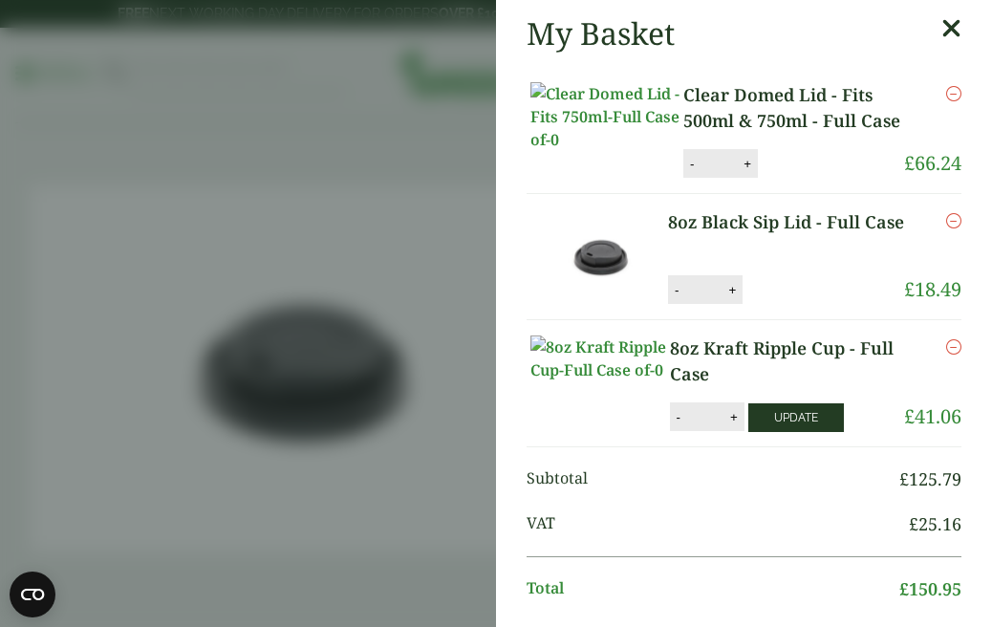
click at [774, 417] on button "Update" at bounding box center [797, 417] width 96 height 29
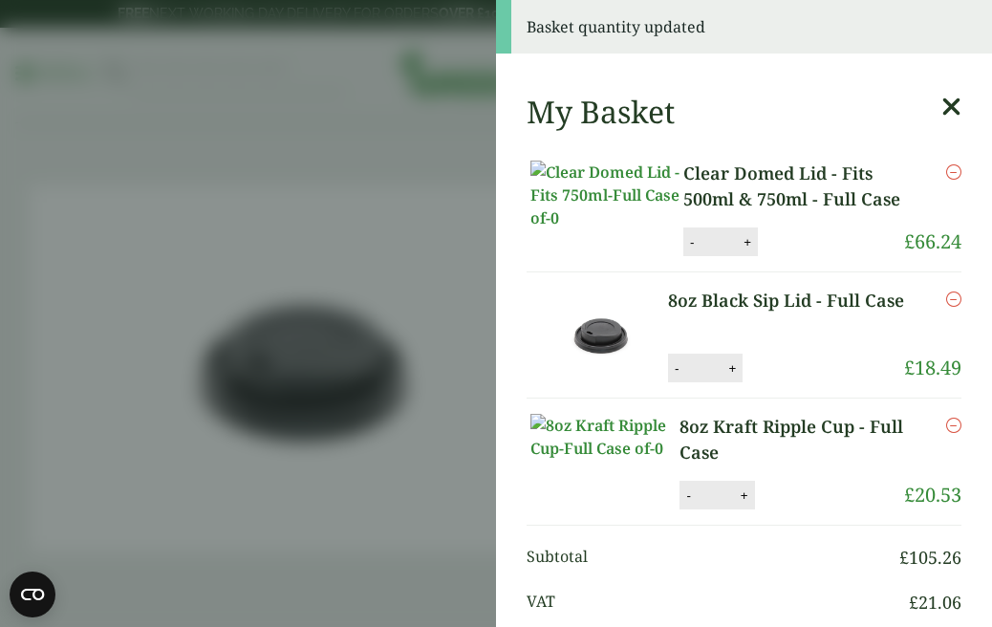
click at [744, 302] on link "8oz Black Sip Lid - Full Case" at bounding box center [786, 301] width 236 height 26
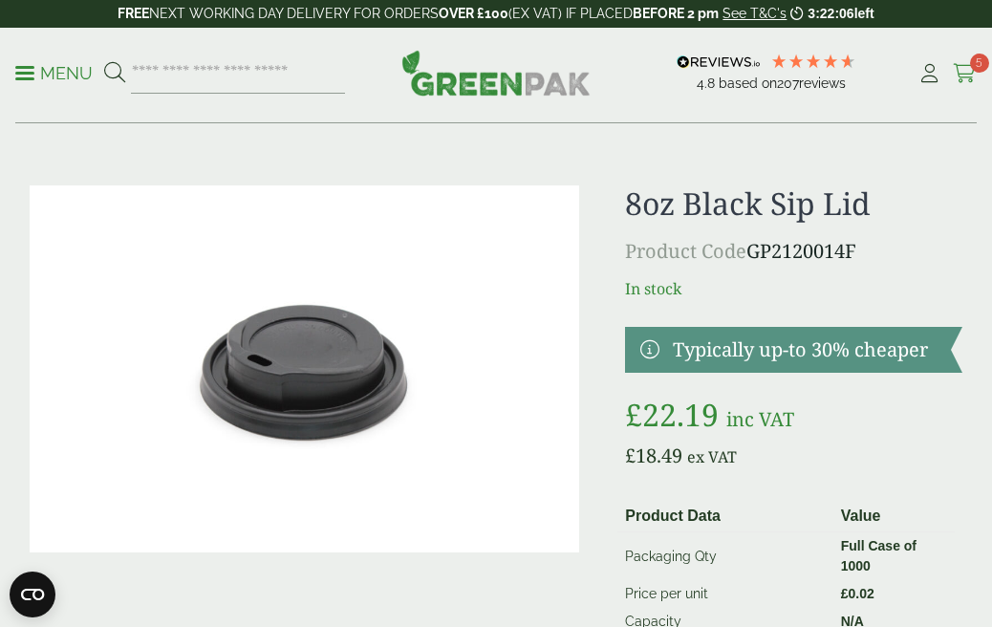
click at [971, 67] on span "5" at bounding box center [979, 63] width 19 height 19
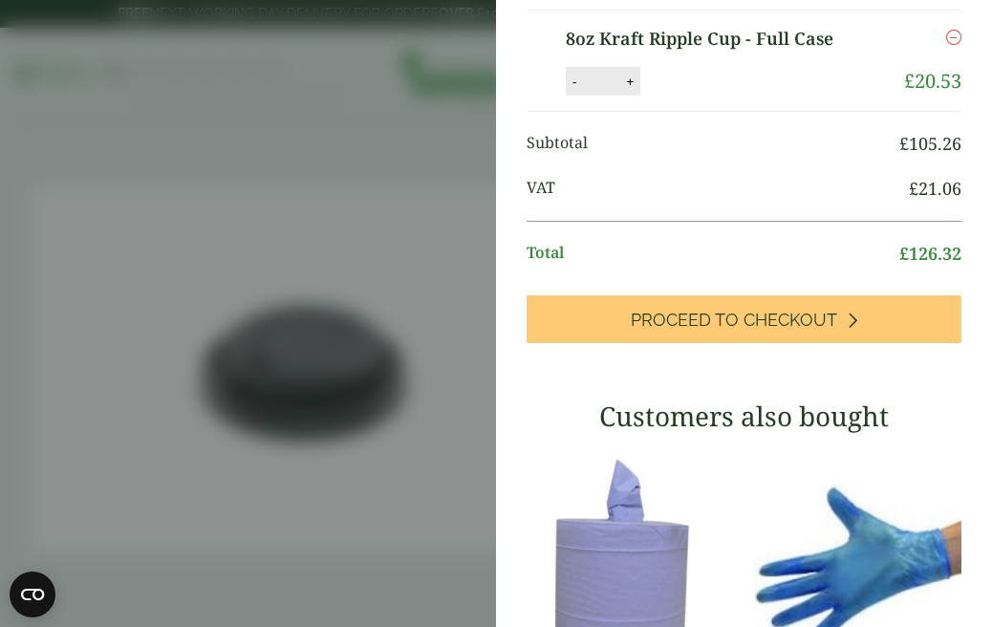
scroll to position [330, 0]
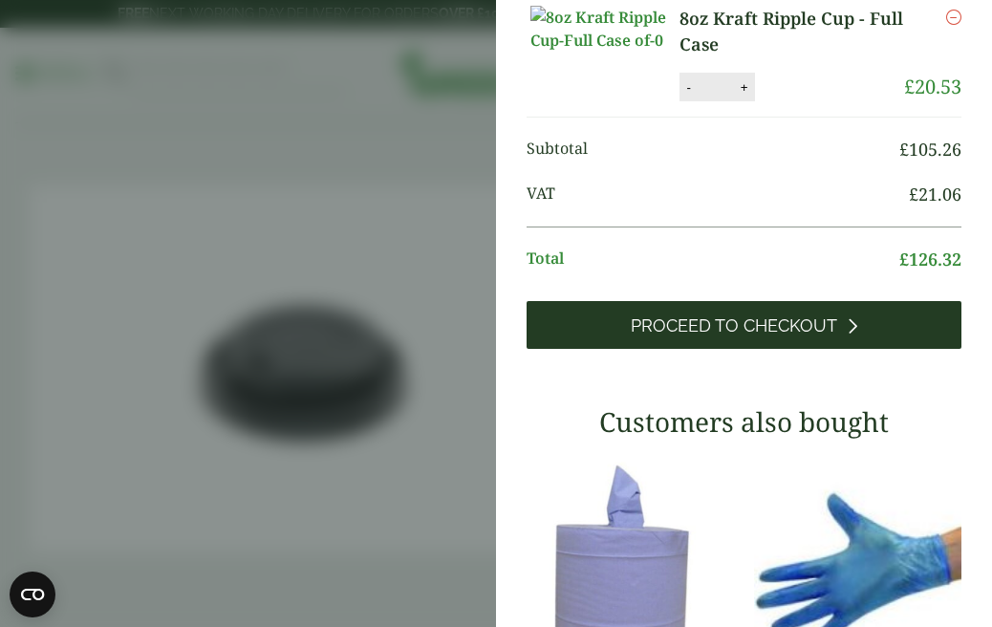
click at [755, 321] on span "Proceed to Checkout" at bounding box center [734, 326] width 207 height 21
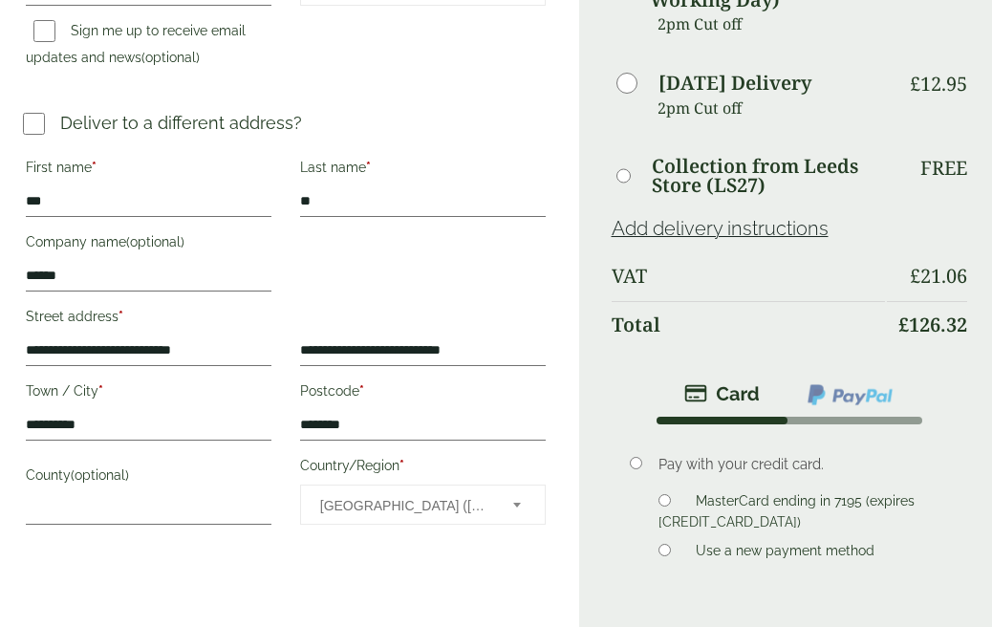
scroll to position [760, 0]
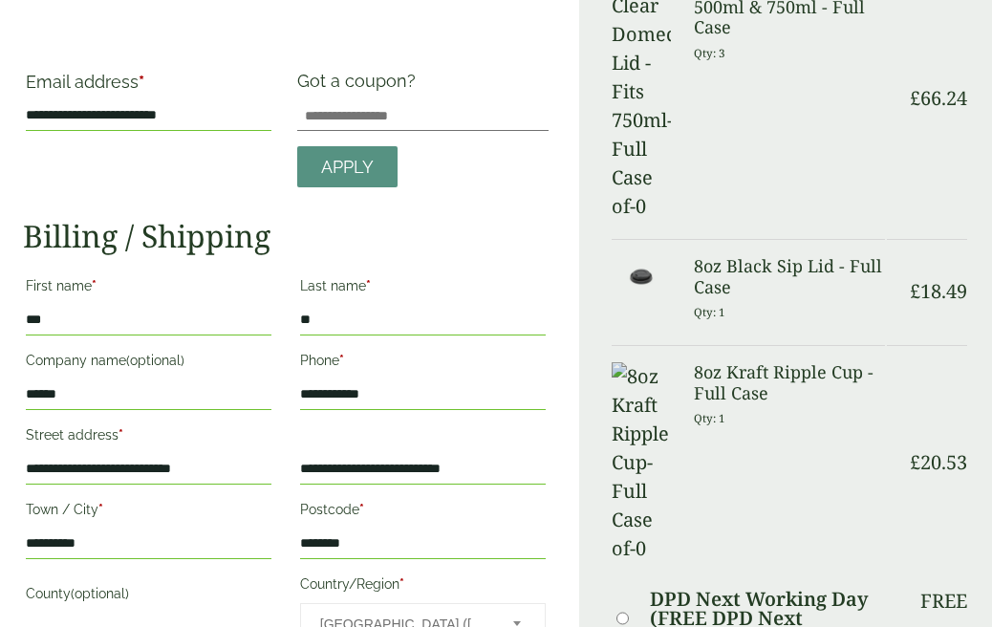
scroll to position [129, 0]
